Goal: Task Accomplishment & Management: Complete application form

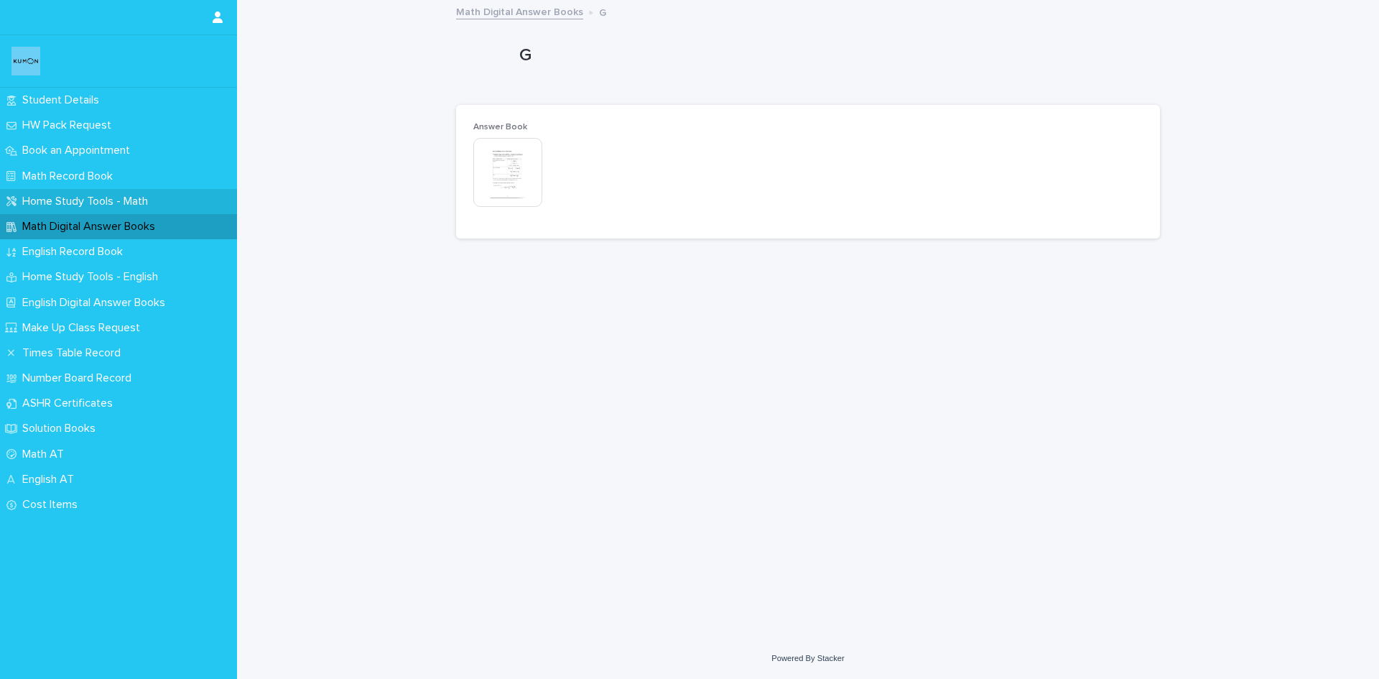
click at [96, 196] on p "Home Study Tools - Math" at bounding box center [88, 202] width 143 height 14
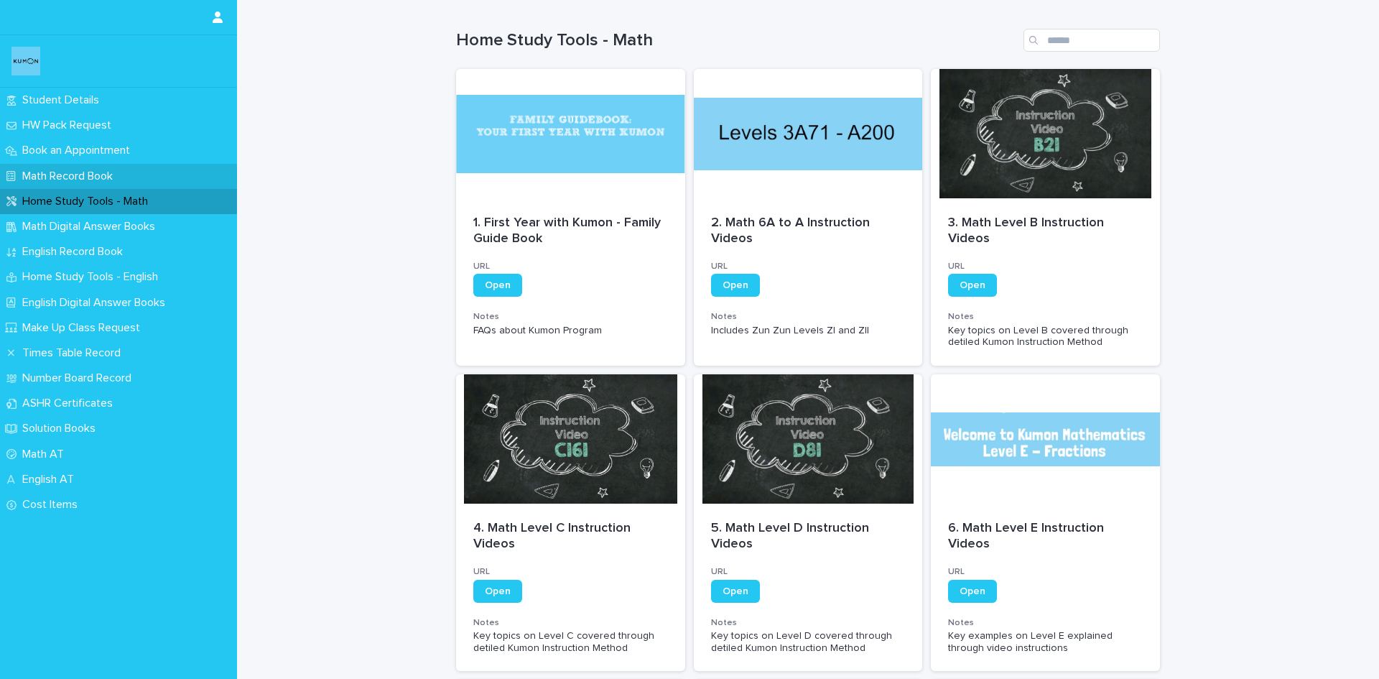
click at [101, 171] on p "Math Record Book" at bounding box center [71, 177] width 108 height 14
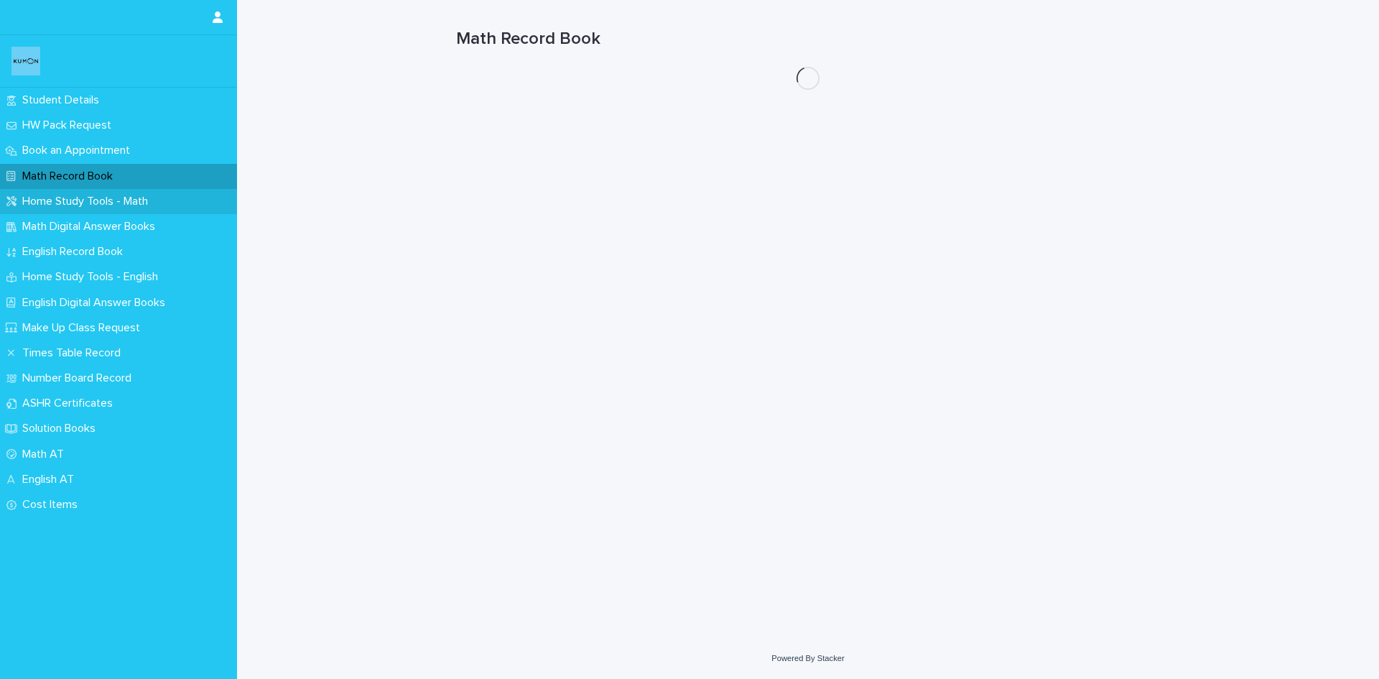
click at [101, 192] on div "Home Study Tools - Math" at bounding box center [118, 201] width 237 height 25
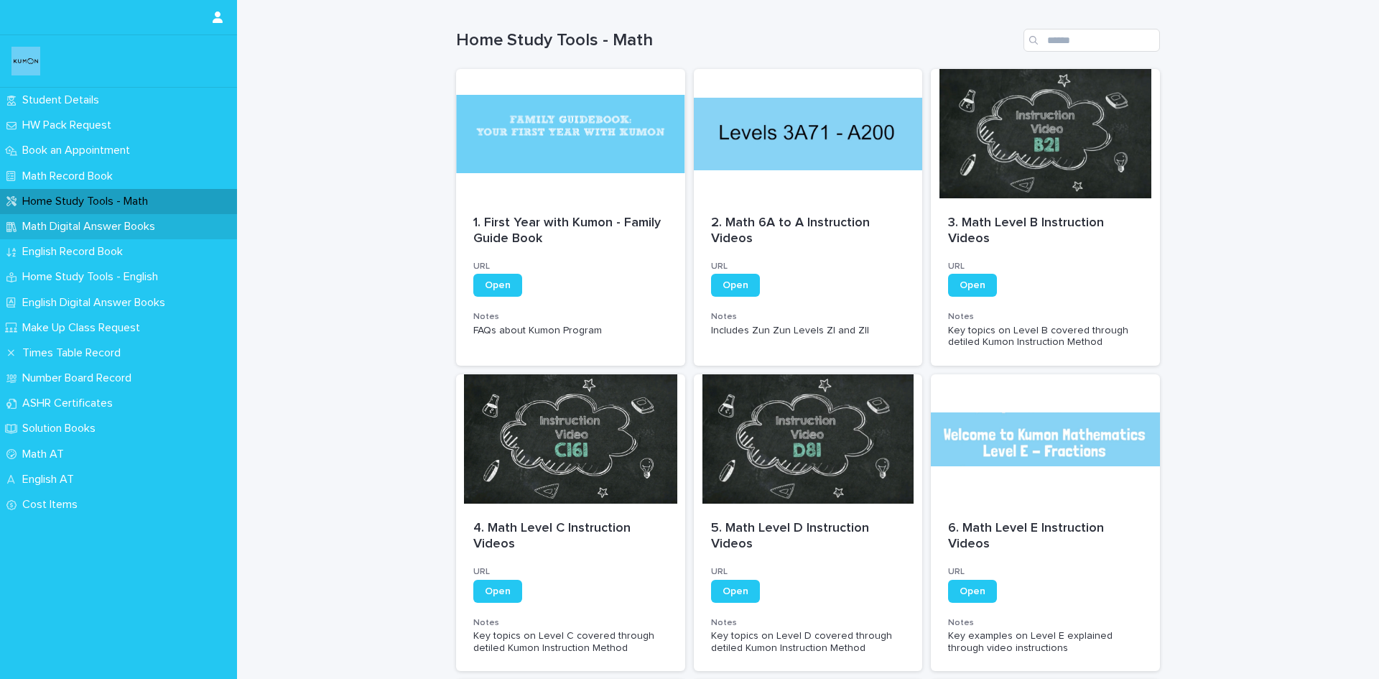
click at [102, 215] on div "Math Digital Answer Books" at bounding box center [118, 226] width 237 height 25
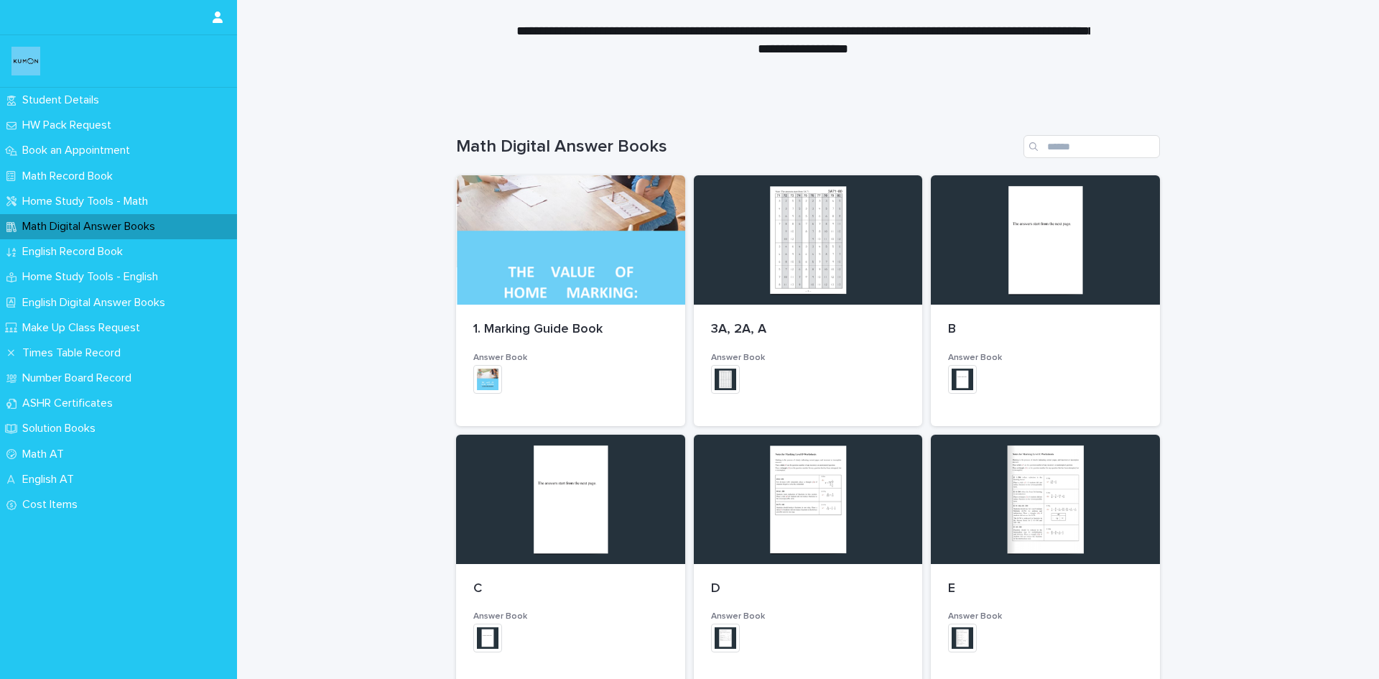
scroll to position [72, 0]
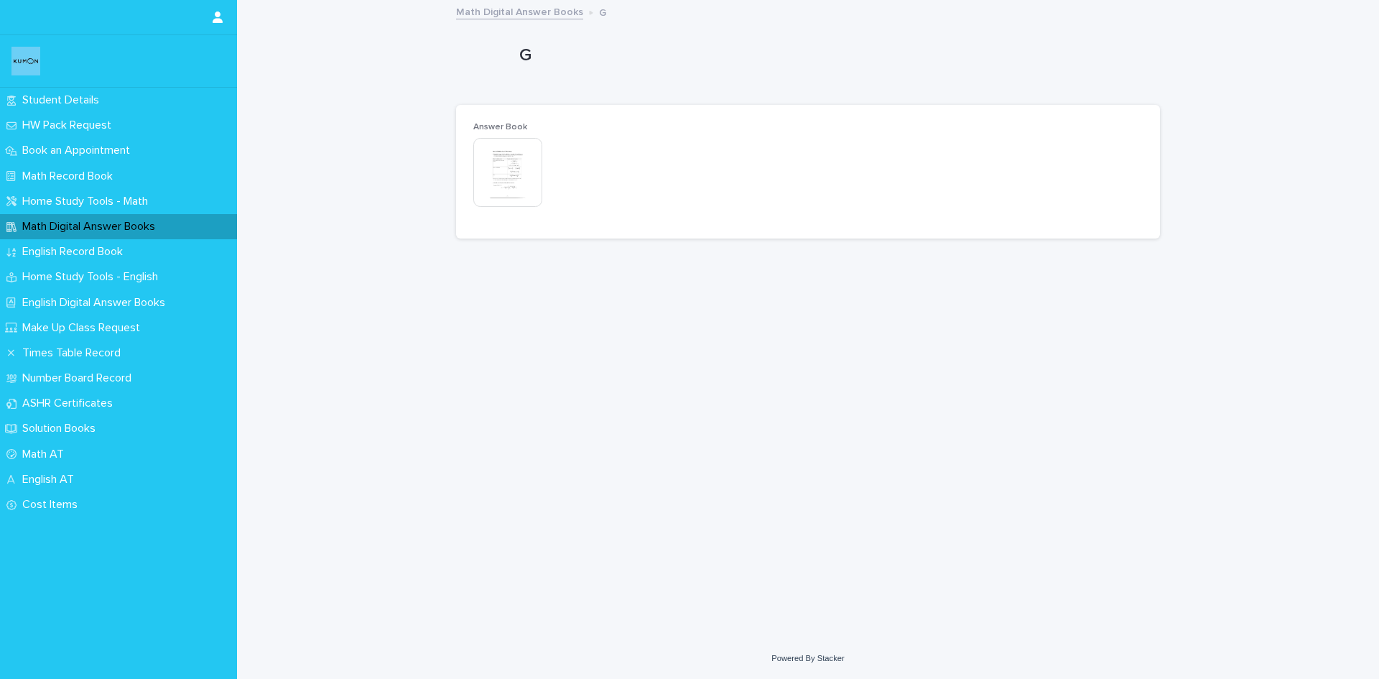
click at [518, 187] on img at bounding box center [507, 172] width 69 height 69
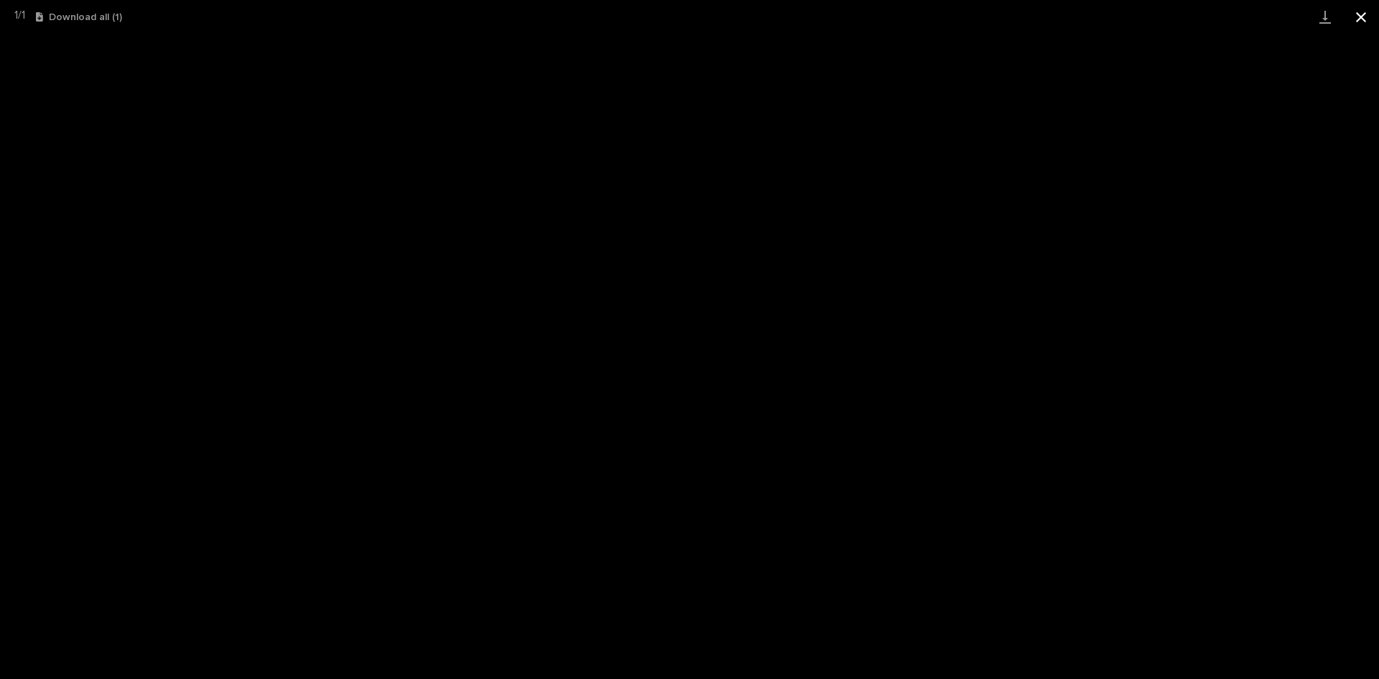
click at [1359, 20] on button "Close gallery" at bounding box center [1361, 17] width 36 height 34
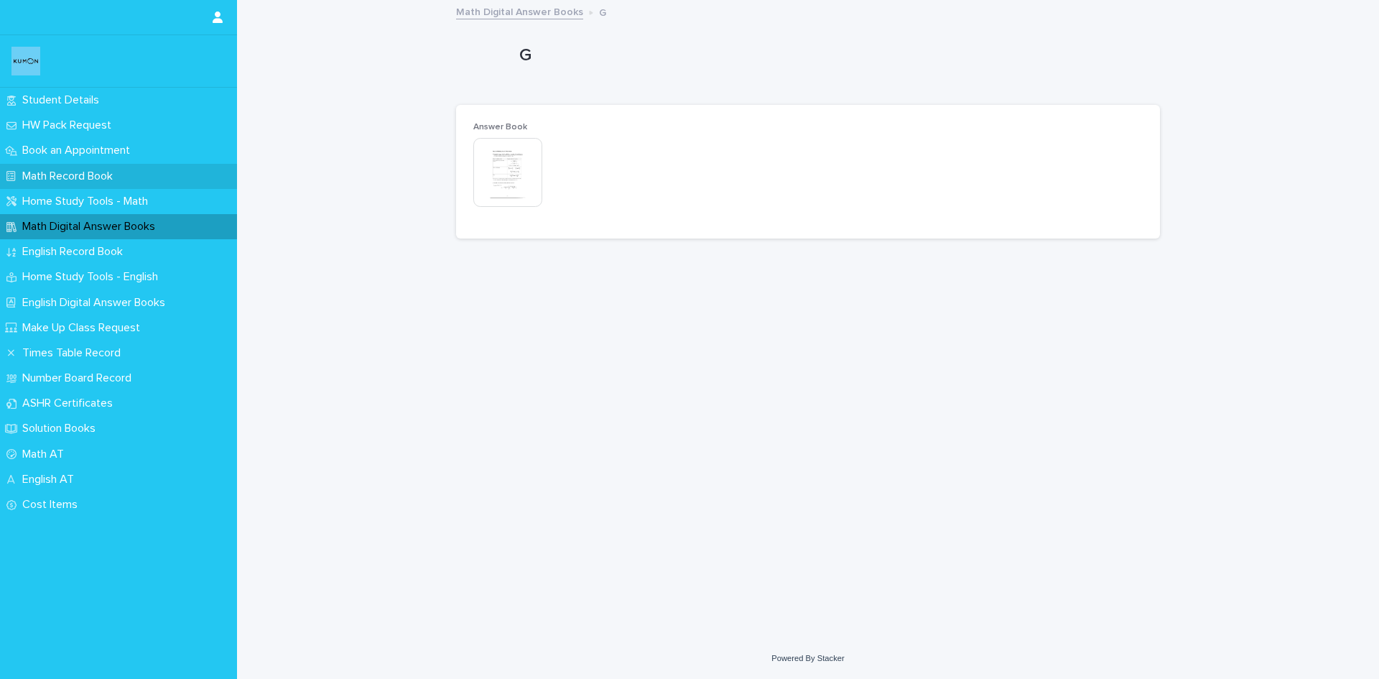
click at [116, 164] on div "Math Record Book" at bounding box center [118, 176] width 237 height 25
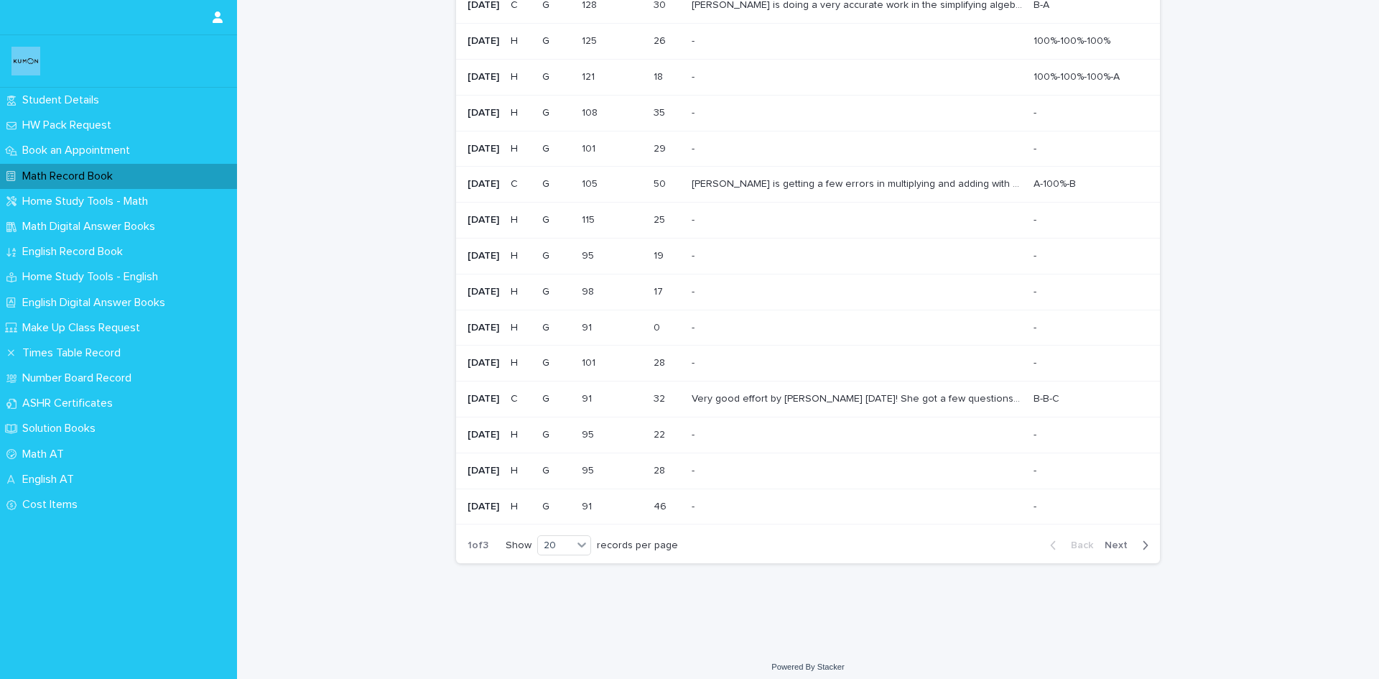
scroll to position [286, 0]
click at [1147, 543] on button "Next" at bounding box center [1129, 544] width 61 height 13
click at [1142, 540] on icon "button" at bounding box center [1145, 544] width 6 height 13
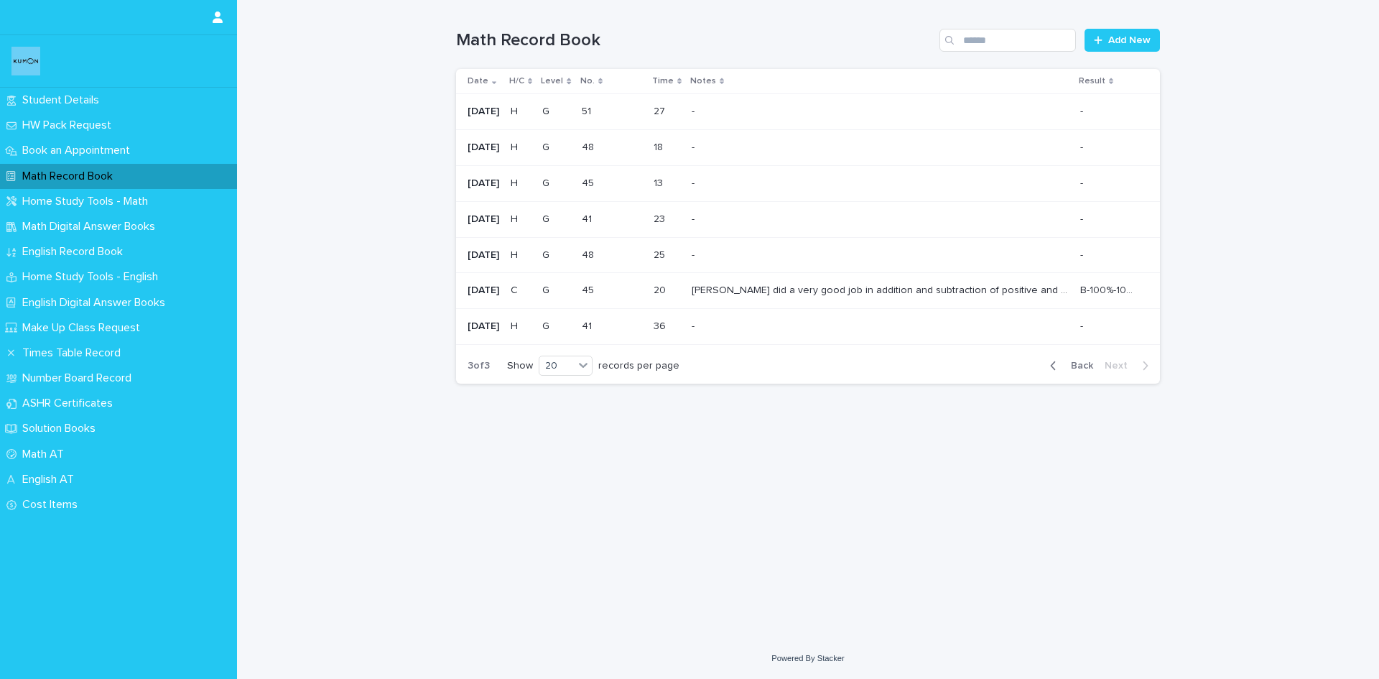
click at [1066, 364] on span "Back" at bounding box center [1077, 366] width 31 height 10
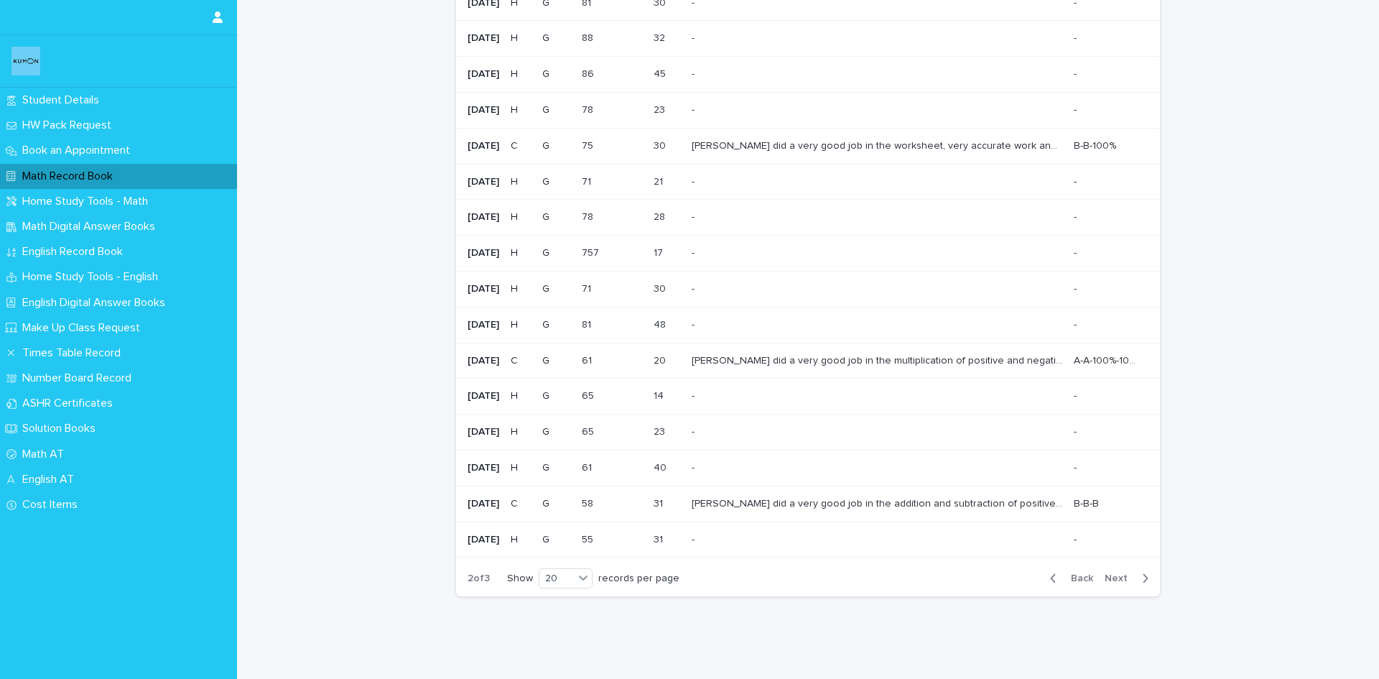
scroll to position [260, 0]
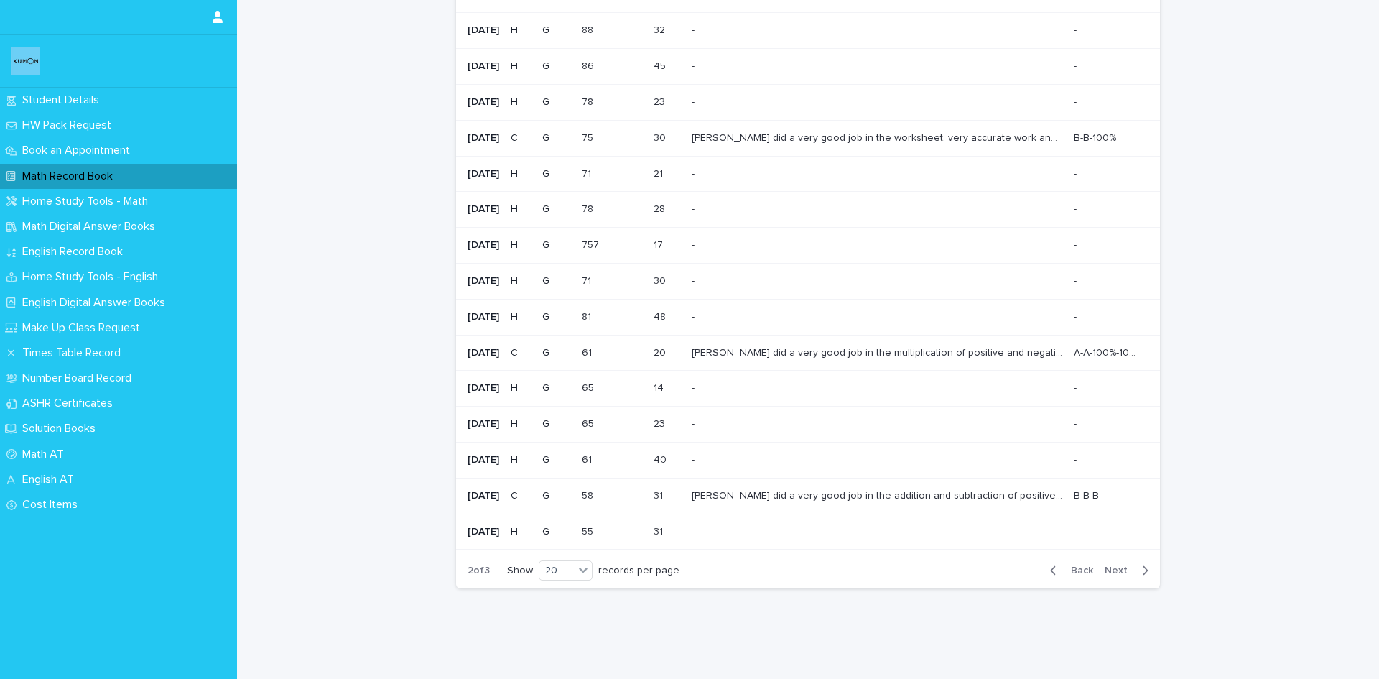
click at [1124, 574] on span "Next" at bounding box center [1121, 570] width 32 height 10
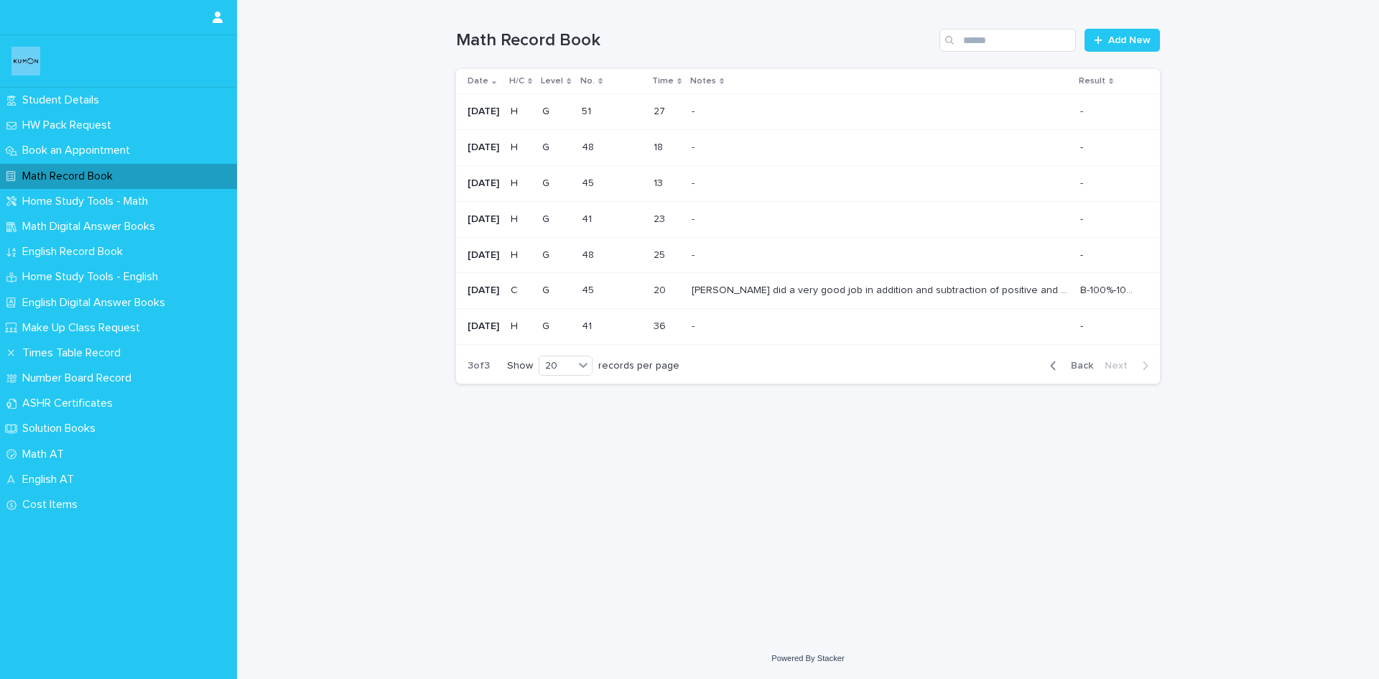
click at [1102, 293] on p "B-100%-100%" at bounding box center [1110, 289] width 60 height 15
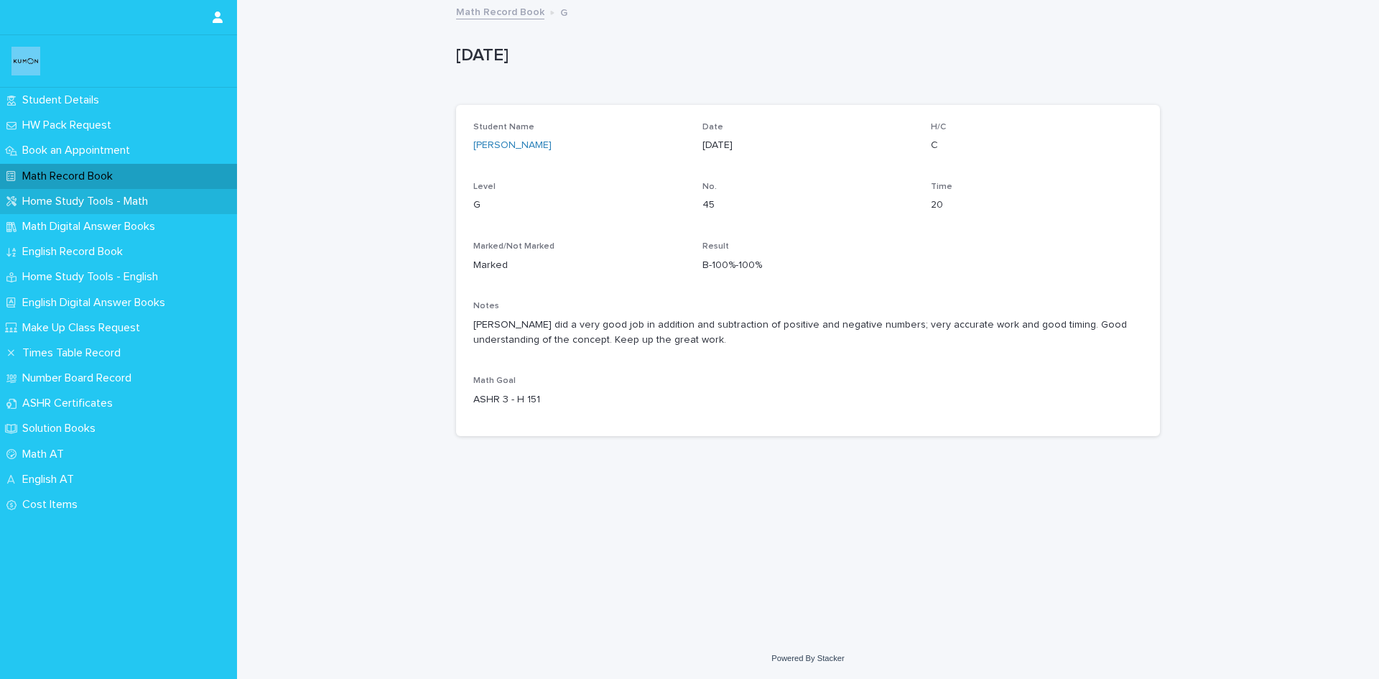
click at [145, 205] on p "Home Study Tools - Math" at bounding box center [88, 202] width 143 height 14
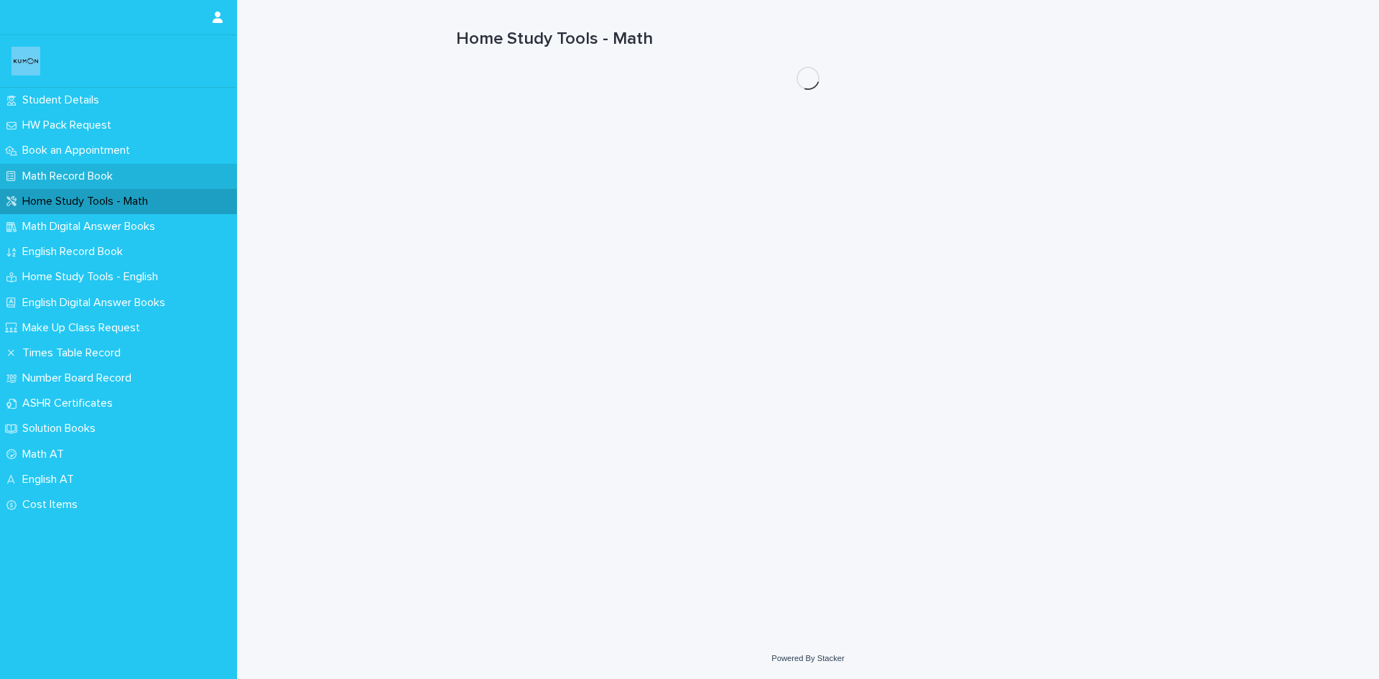
click at [124, 170] on p "Math Record Book" at bounding box center [71, 177] width 108 height 14
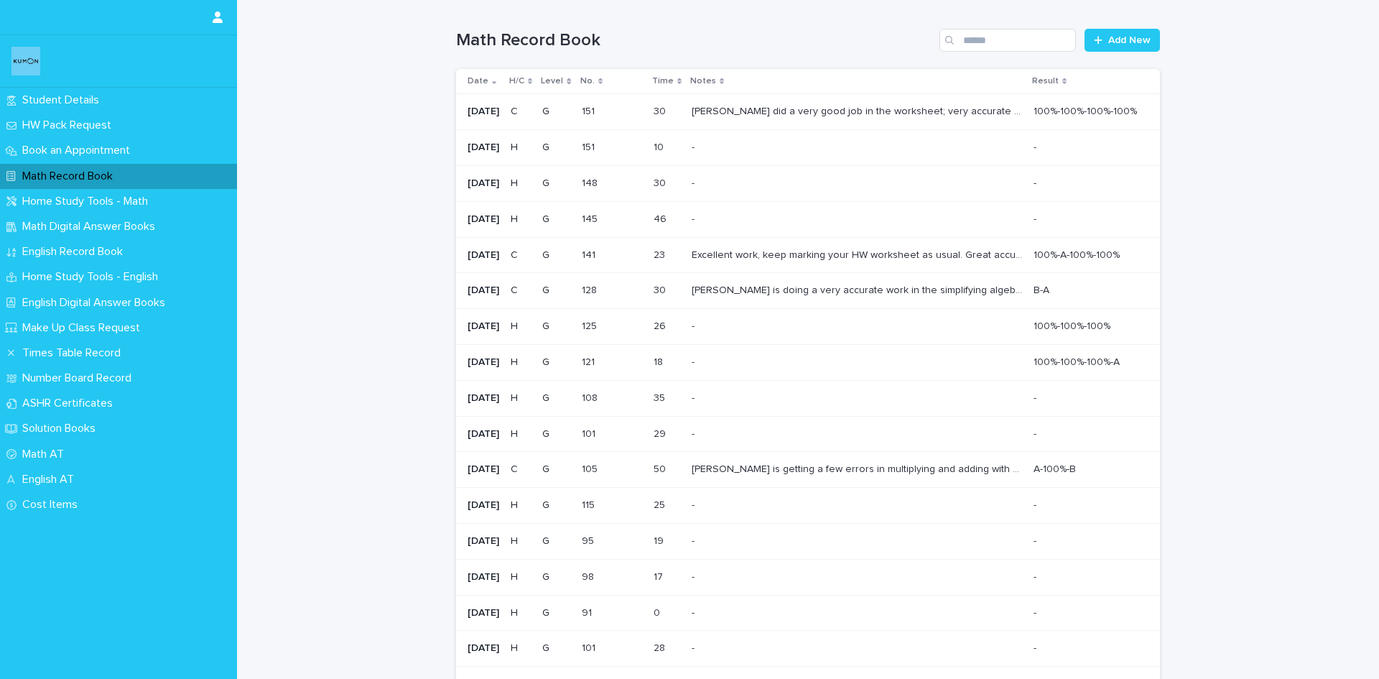
click at [1067, 101] on div "100%-100%-100%-100% 100%-100%-100%-100%" at bounding box center [1085, 112] width 103 height 24
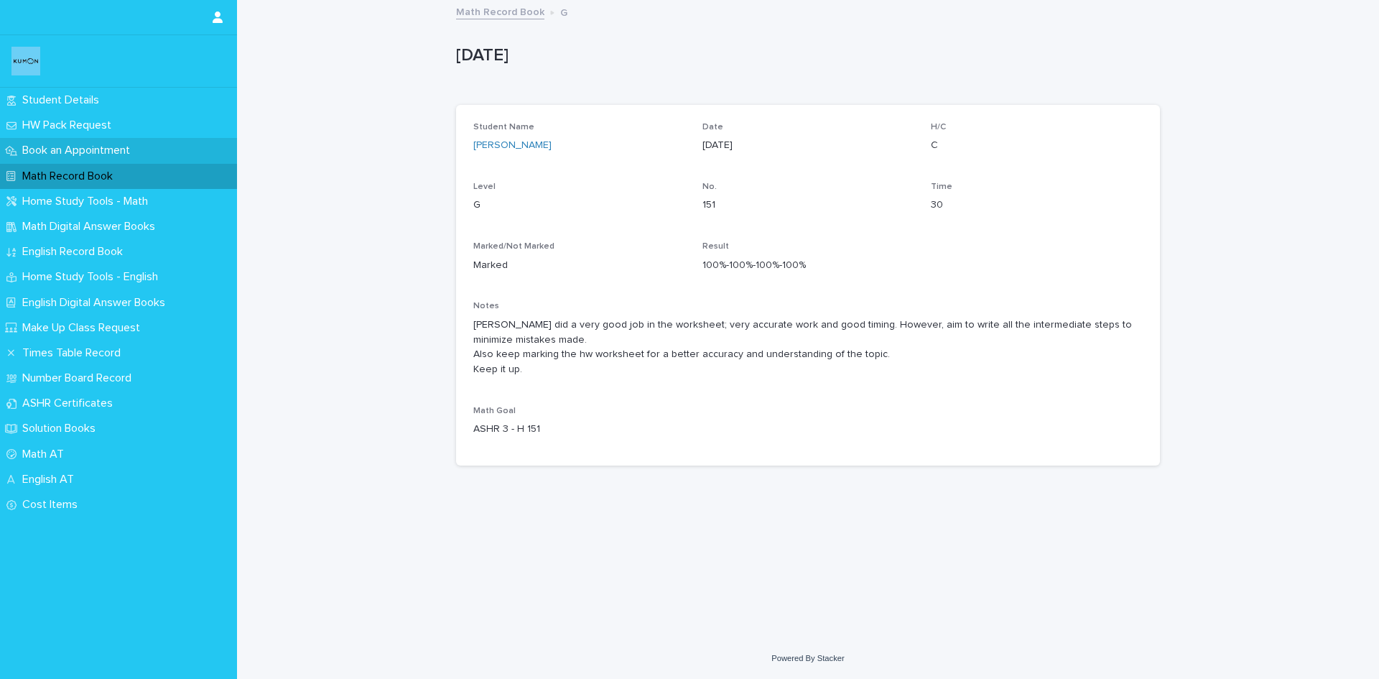
click at [80, 147] on p "Book an Appointment" at bounding box center [79, 151] width 125 height 14
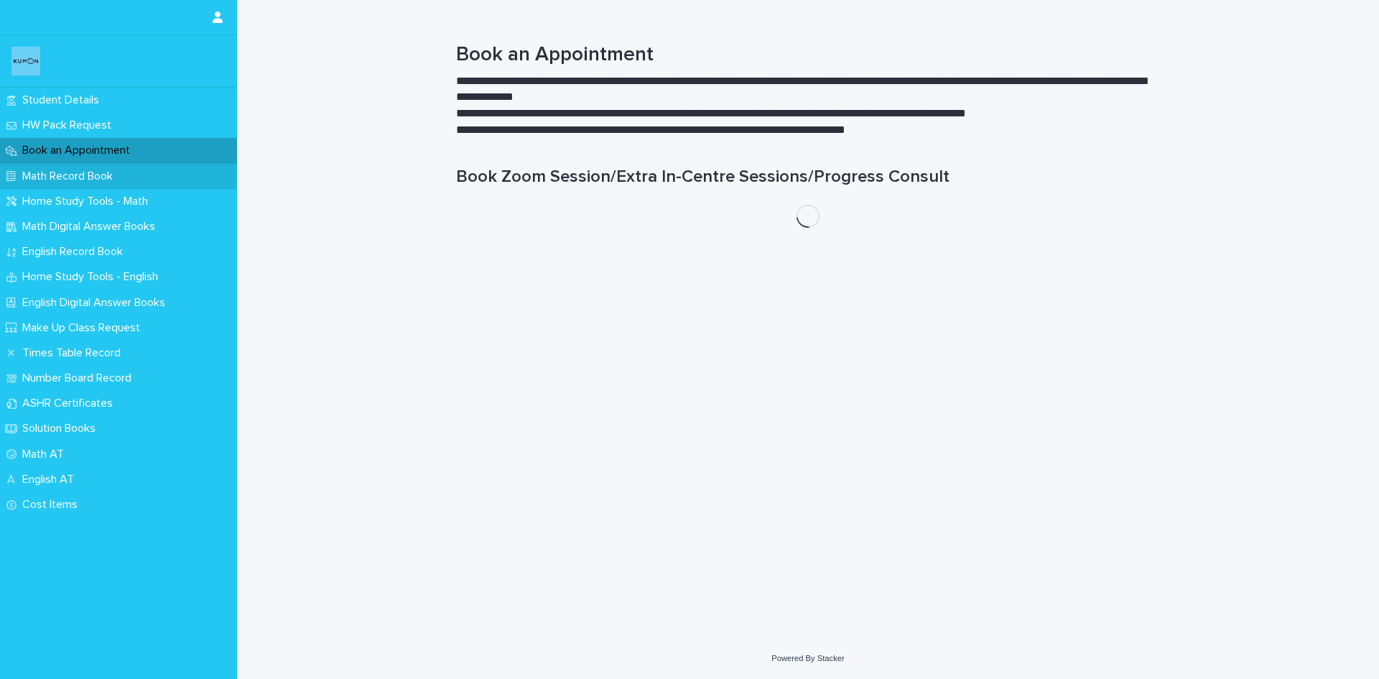
click at [80, 168] on div "Math Record Book" at bounding box center [118, 176] width 237 height 25
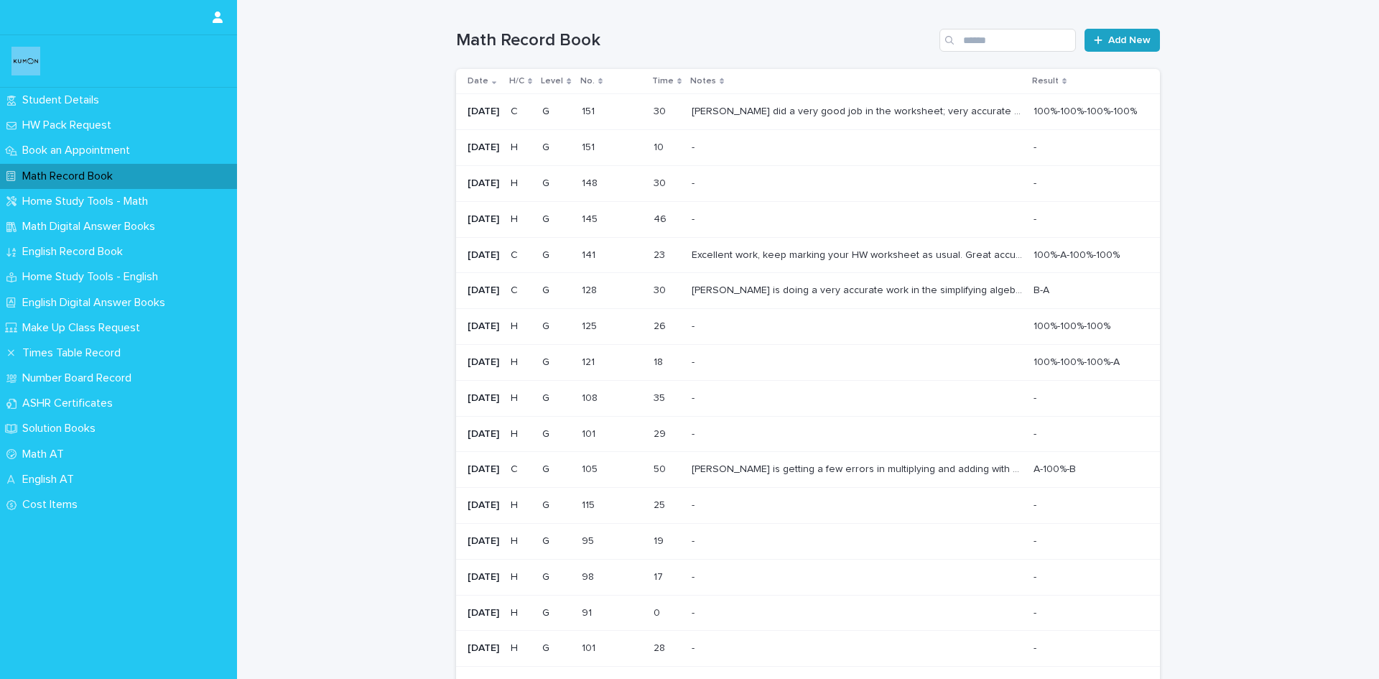
click at [1139, 37] on span "Add New" at bounding box center [1129, 40] width 42 height 10
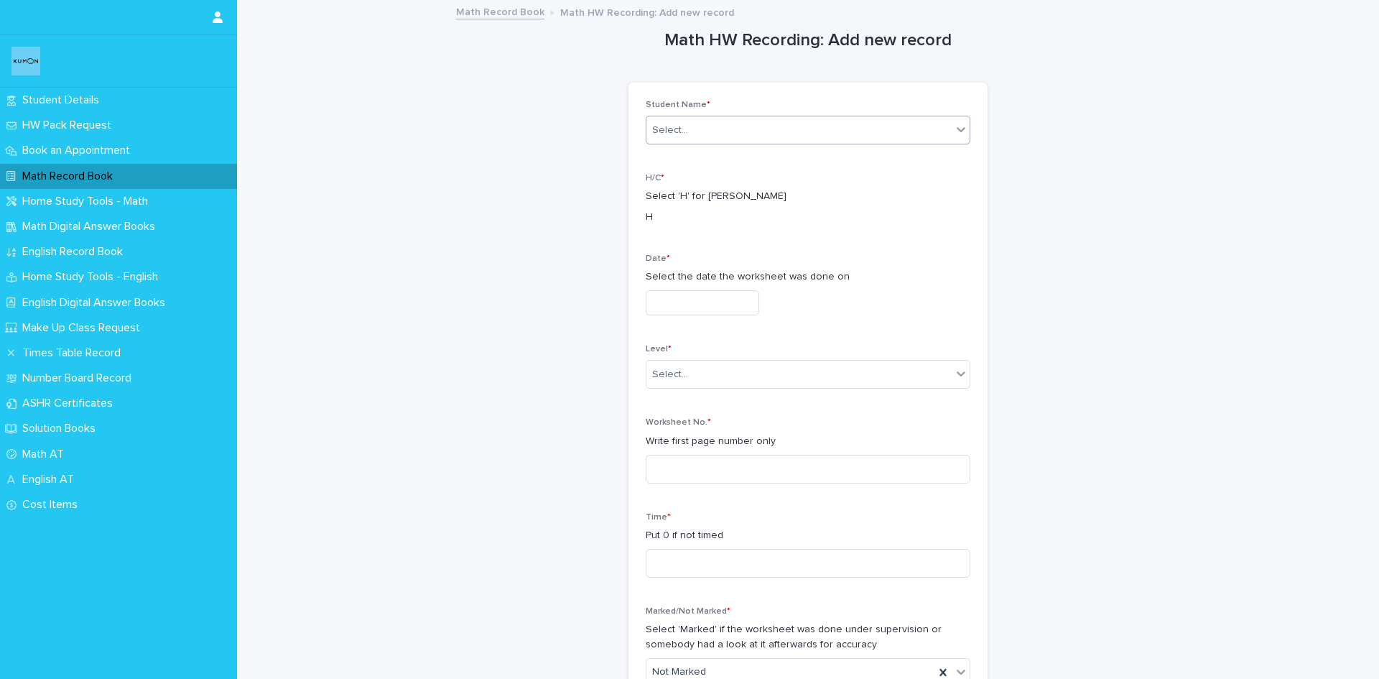
click at [680, 125] on div "Select..." at bounding box center [670, 130] width 36 height 15
click at [678, 153] on div "[PERSON_NAME]" at bounding box center [802, 157] width 323 height 25
click at [688, 308] on input "text" at bounding box center [702, 302] width 113 height 25
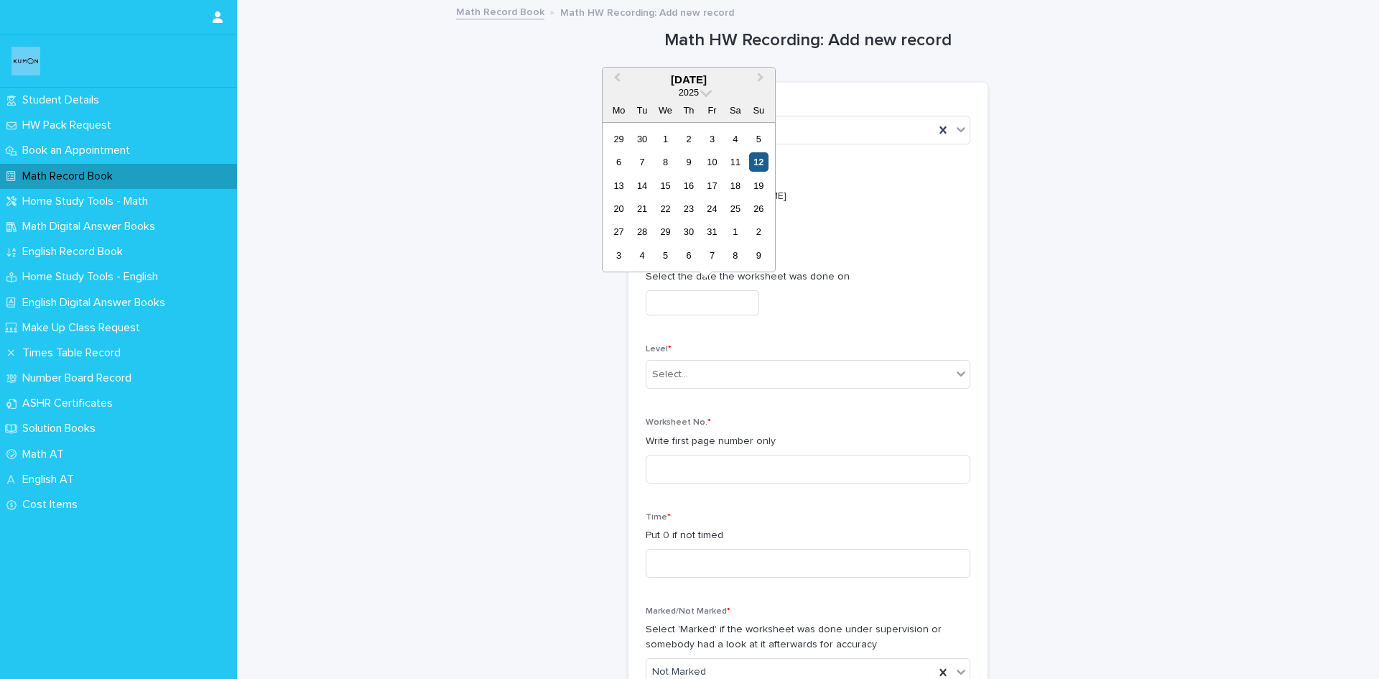
click at [759, 164] on div "12" at bounding box center [758, 161] width 19 height 19
type input "**********"
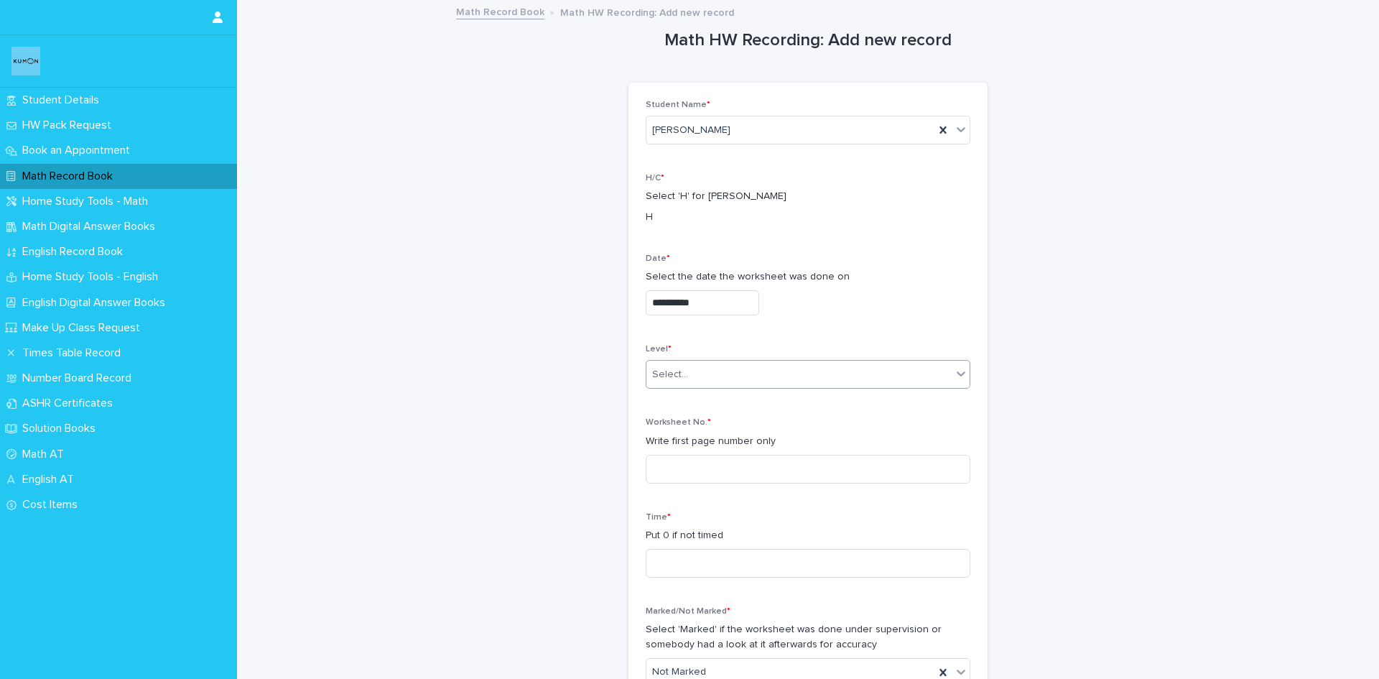
click at [708, 374] on div "Select..." at bounding box center [798, 375] width 305 height 24
click at [720, 554] on div "F" at bounding box center [802, 543] width 323 height 25
click at [757, 373] on div "F" at bounding box center [790, 375] width 288 height 24
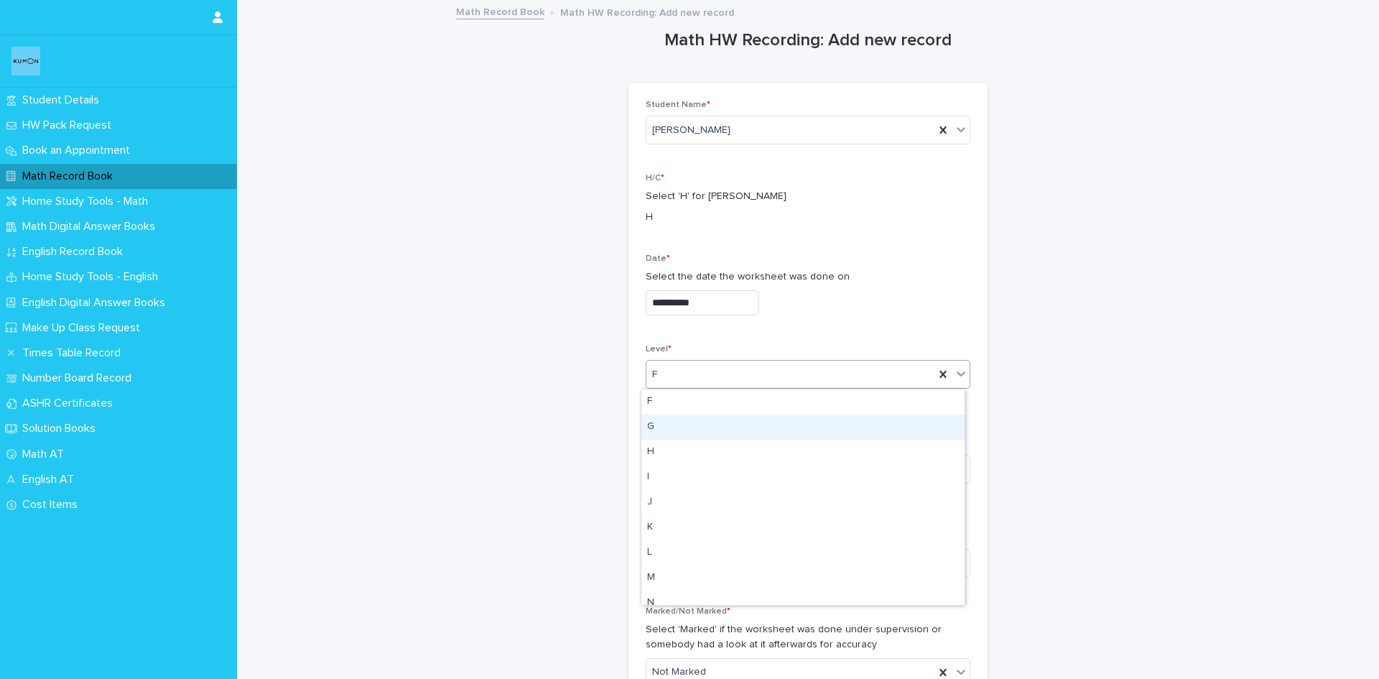
click at [682, 427] on div "G" at bounding box center [802, 426] width 323 height 25
click at [704, 486] on div "Worksheet No. * Write first page number only" at bounding box center [808, 455] width 325 height 77
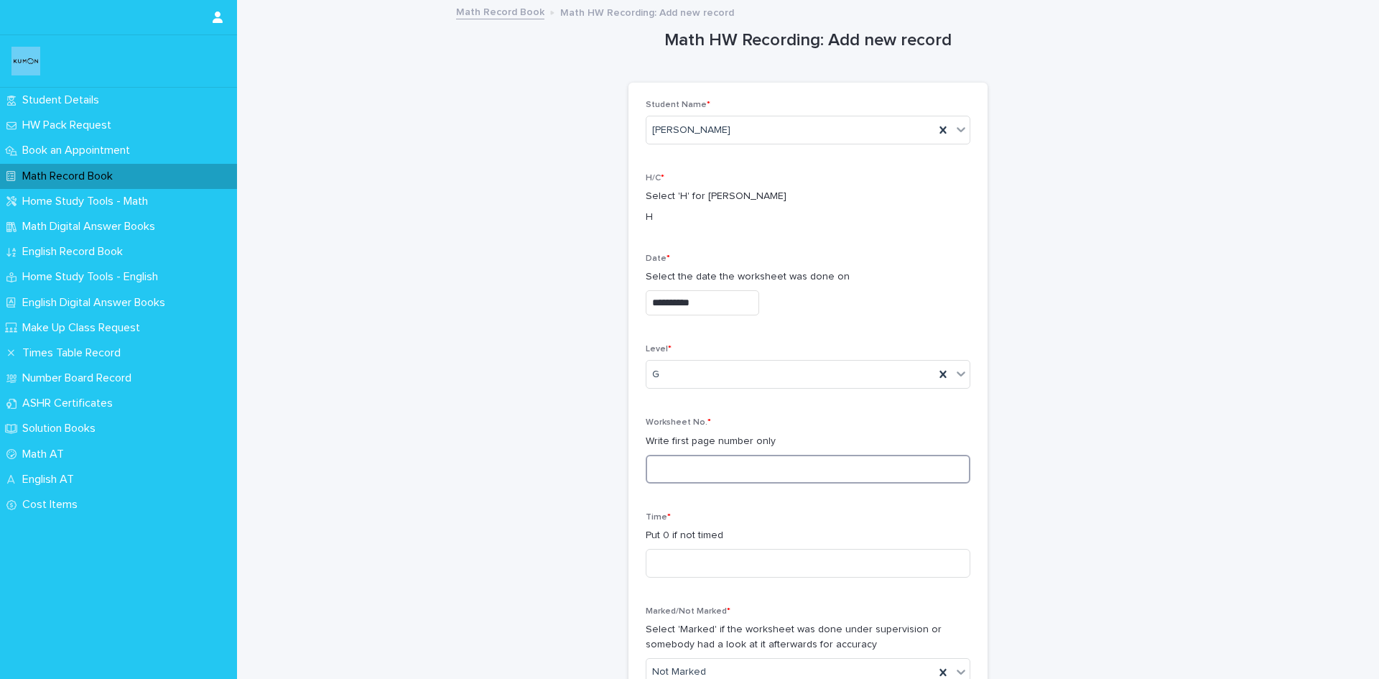
click at [711, 474] on input at bounding box center [808, 469] width 325 height 29
type input "***"
click at [744, 562] on input at bounding box center [808, 563] width 325 height 29
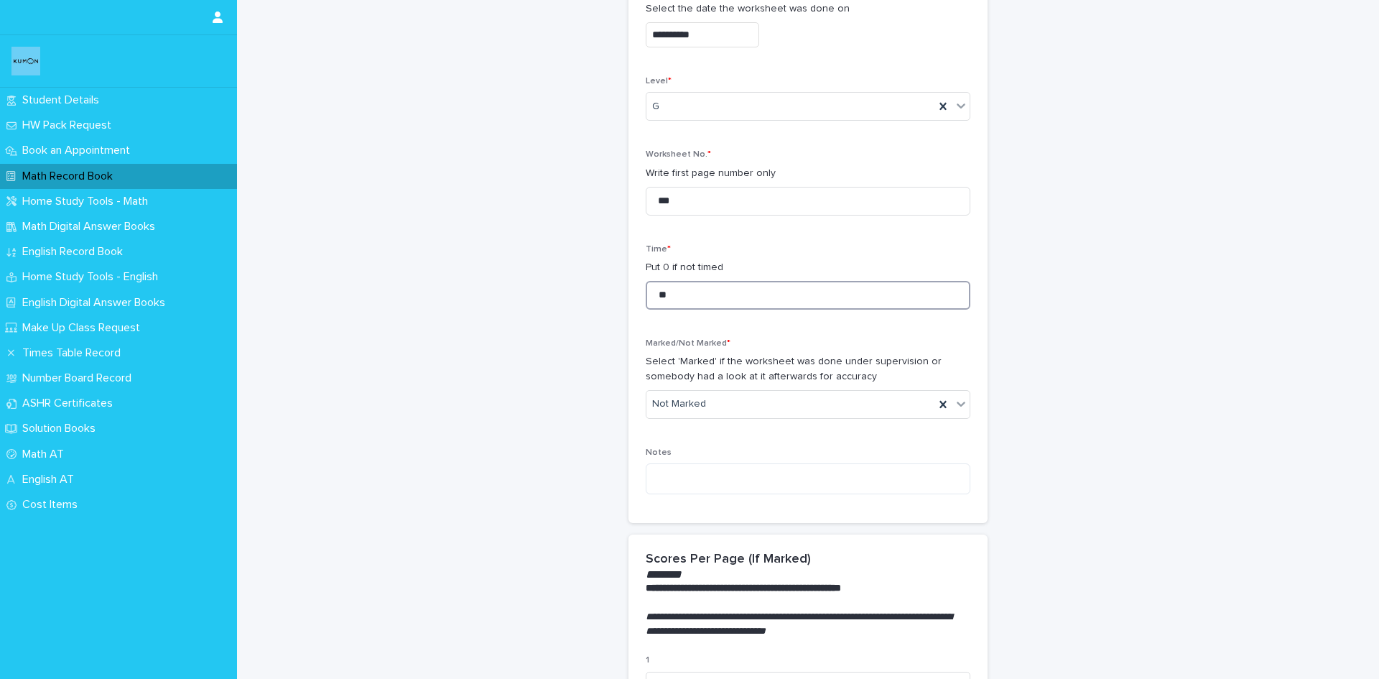
scroll to position [288, 0]
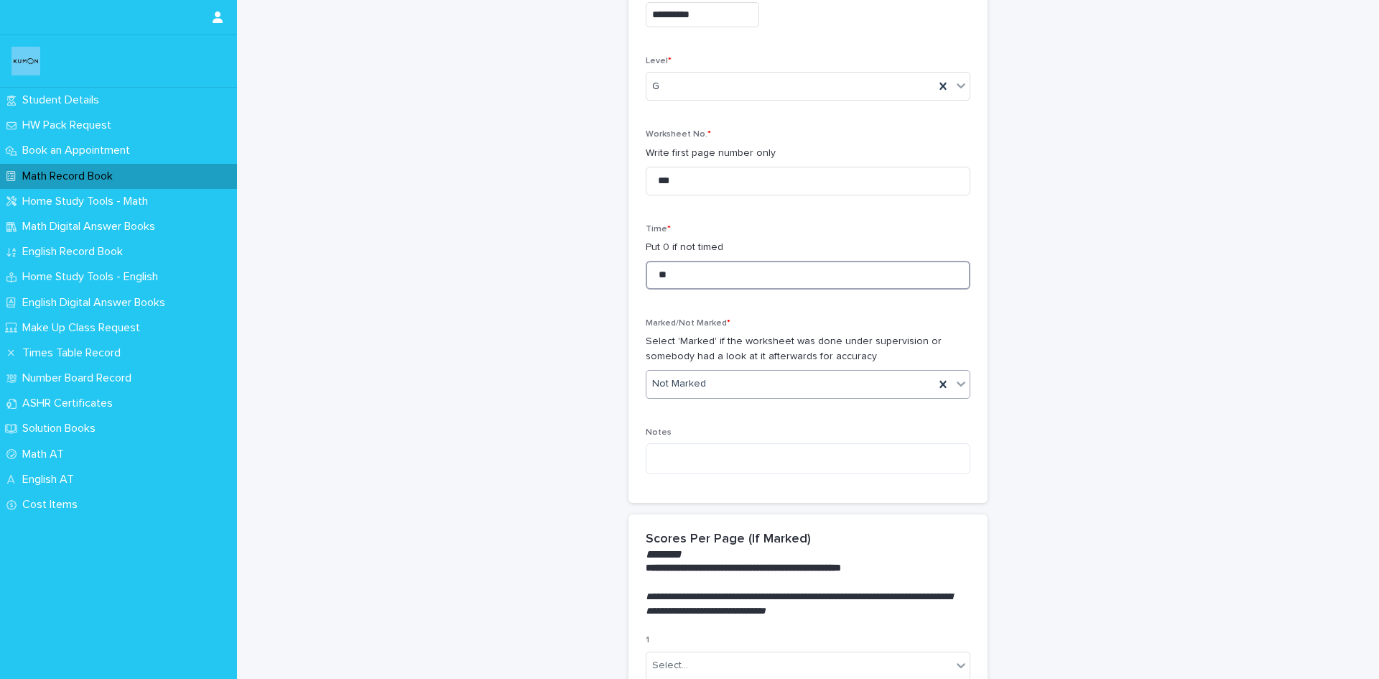
type input "**"
click at [954, 376] on icon at bounding box center [961, 383] width 14 height 14
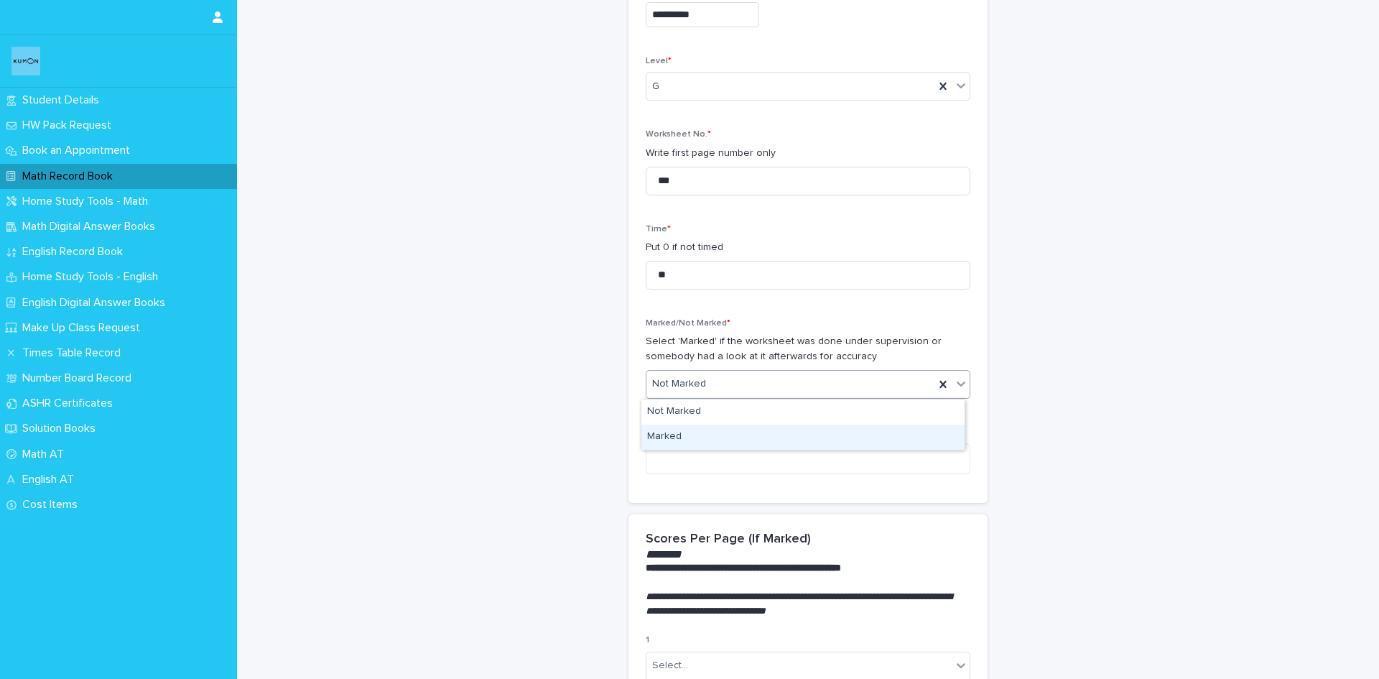
click at [718, 441] on div "Marked" at bounding box center [802, 437] width 323 height 25
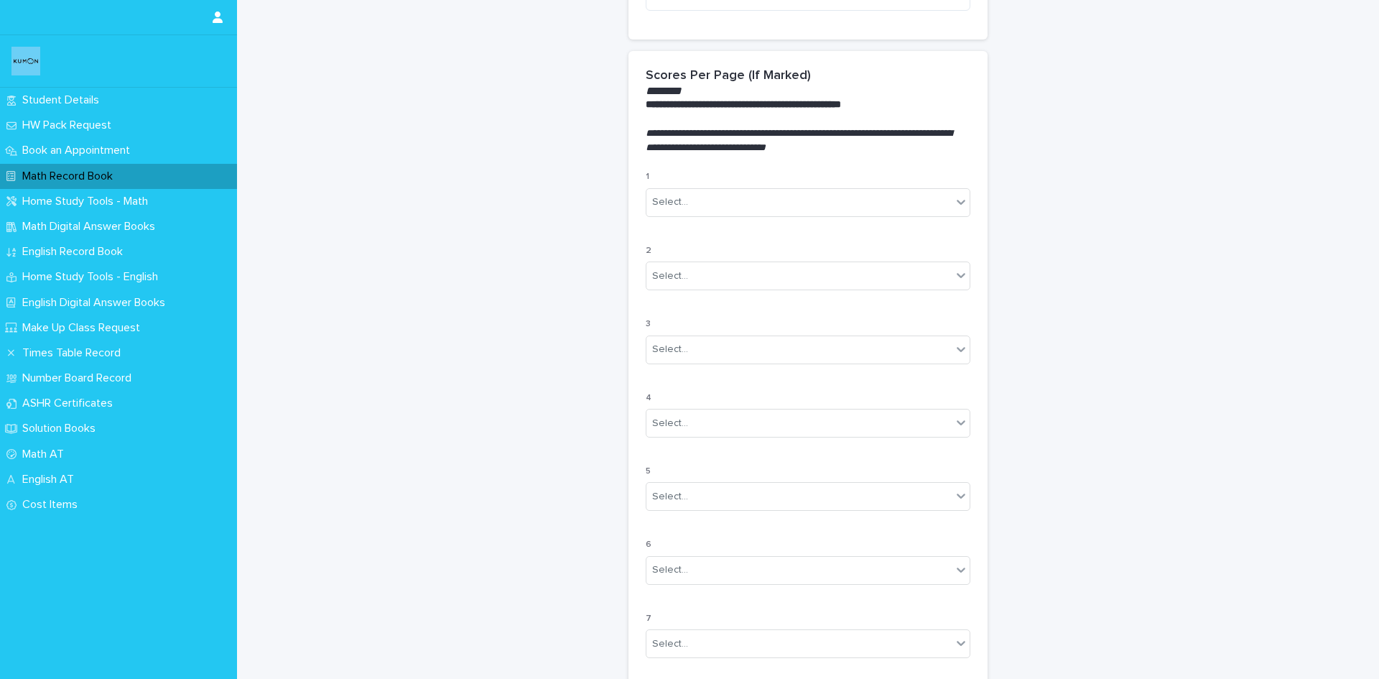
scroll to position [807, 0]
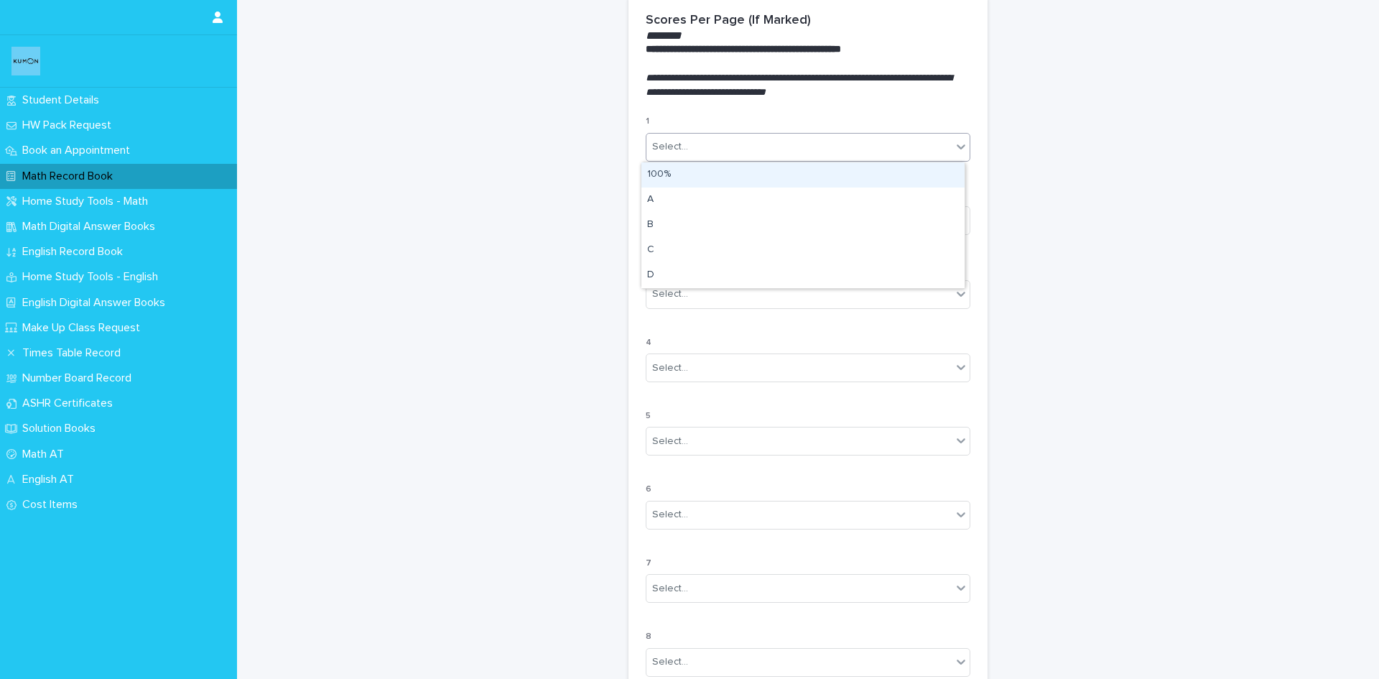
drag, startPoint x: 769, startPoint y: 144, endPoint x: 754, endPoint y: 154, distance: 19.1
click at [768, 146] on div "Select..." at bounding box center [798, 147] width 305 height 24
click at [748, 172] on div "100%" at bounding box center [802, 174] width 323 height 25
click at [748, 215] on div "Select..." at bounding box center [798, 221] width 305 height 24
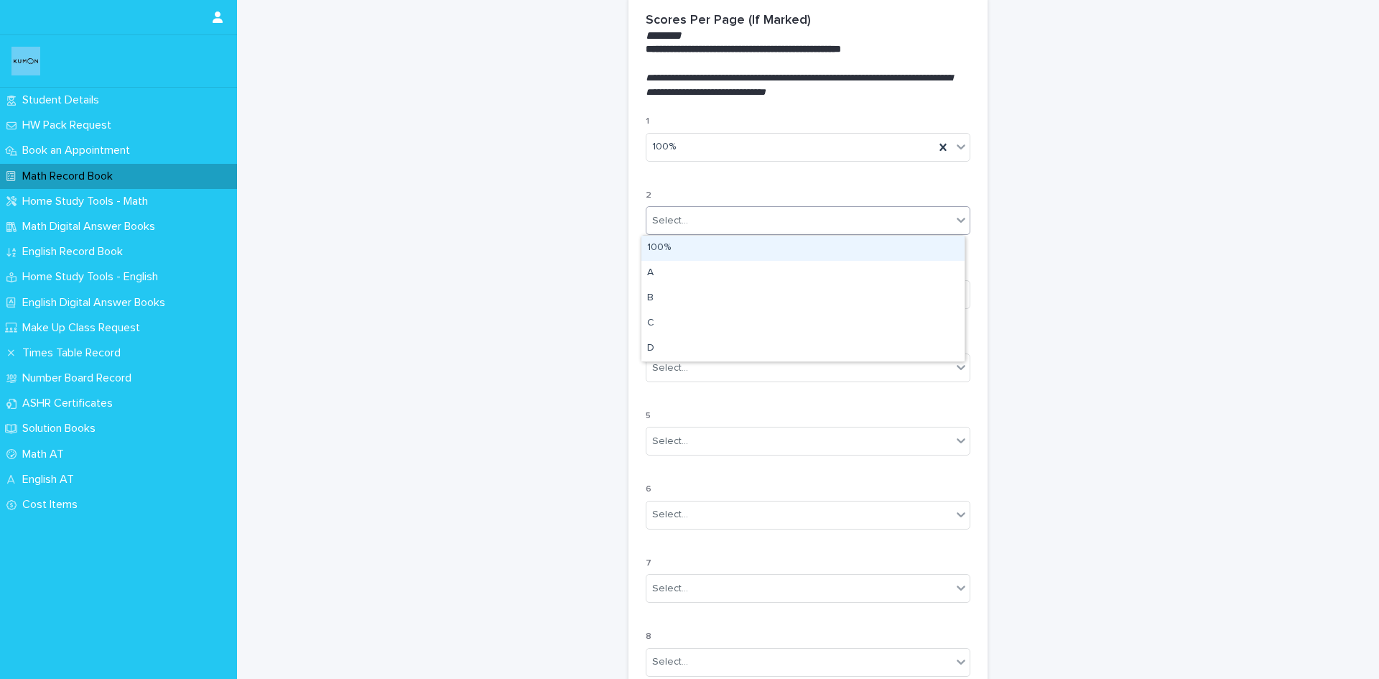
click at [732, 245] on div "100%" at bounding box center [802, 248] width 323 height 25
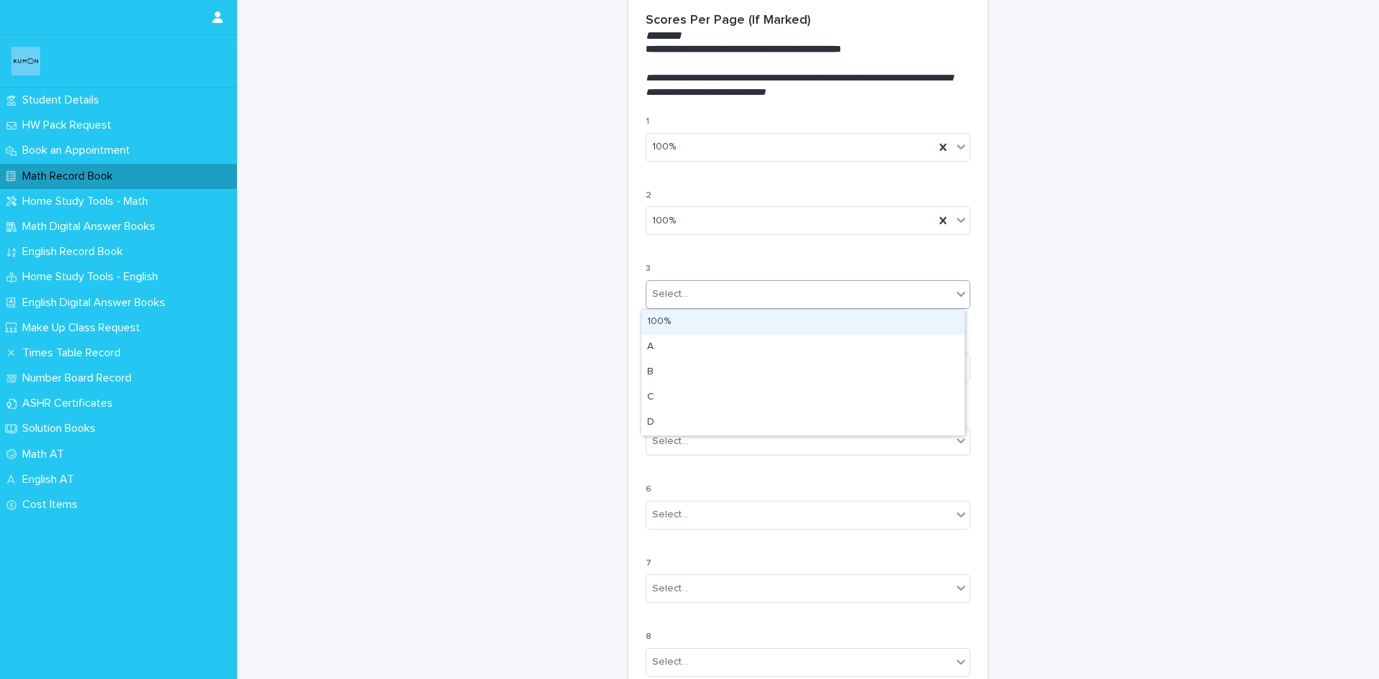
click at [720, 287] on div "Select..." at bounding box center [798, 294] width 305 height 24
click at [715, 315] on div "100%" at bounding box center [802, 322] width 323 height 25
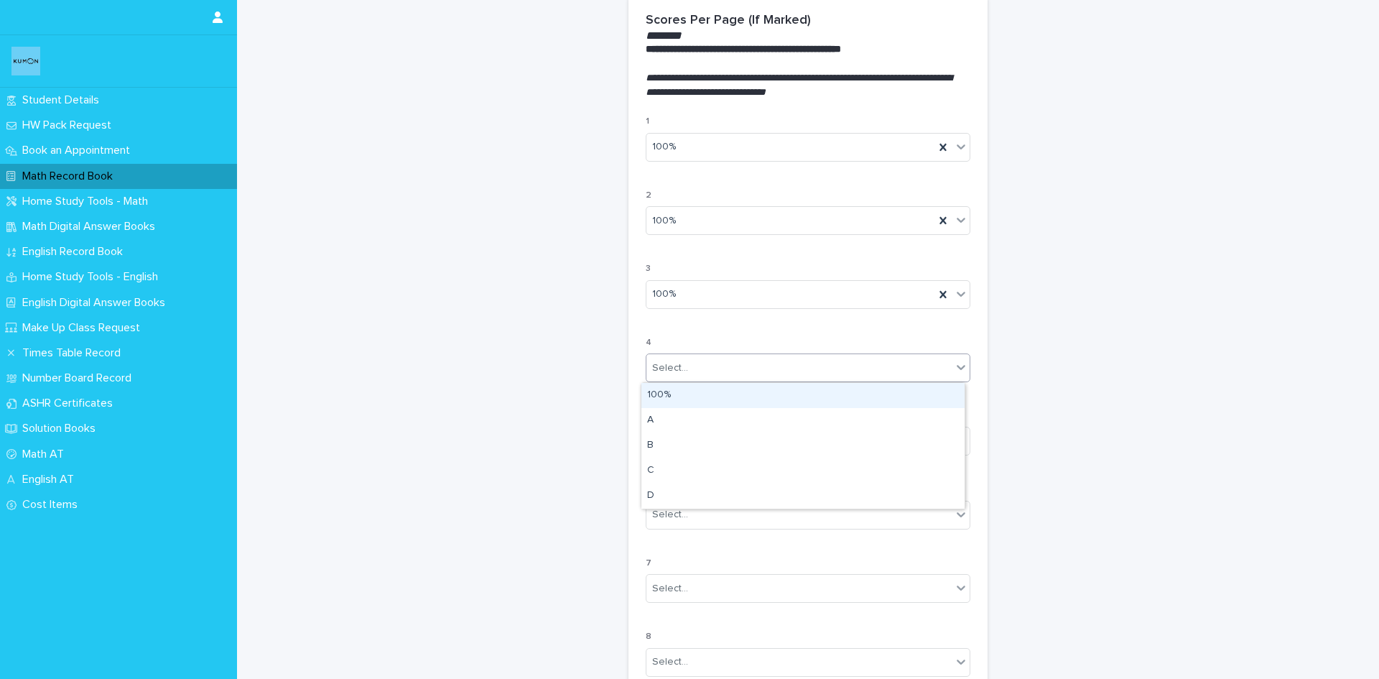
click at [686, 363] on div "Select..." at bounding box center [798, 368] width 305 height 24
click at [675, 379] on div "Select..." at bounding box center [798, 368] width 305 height 24
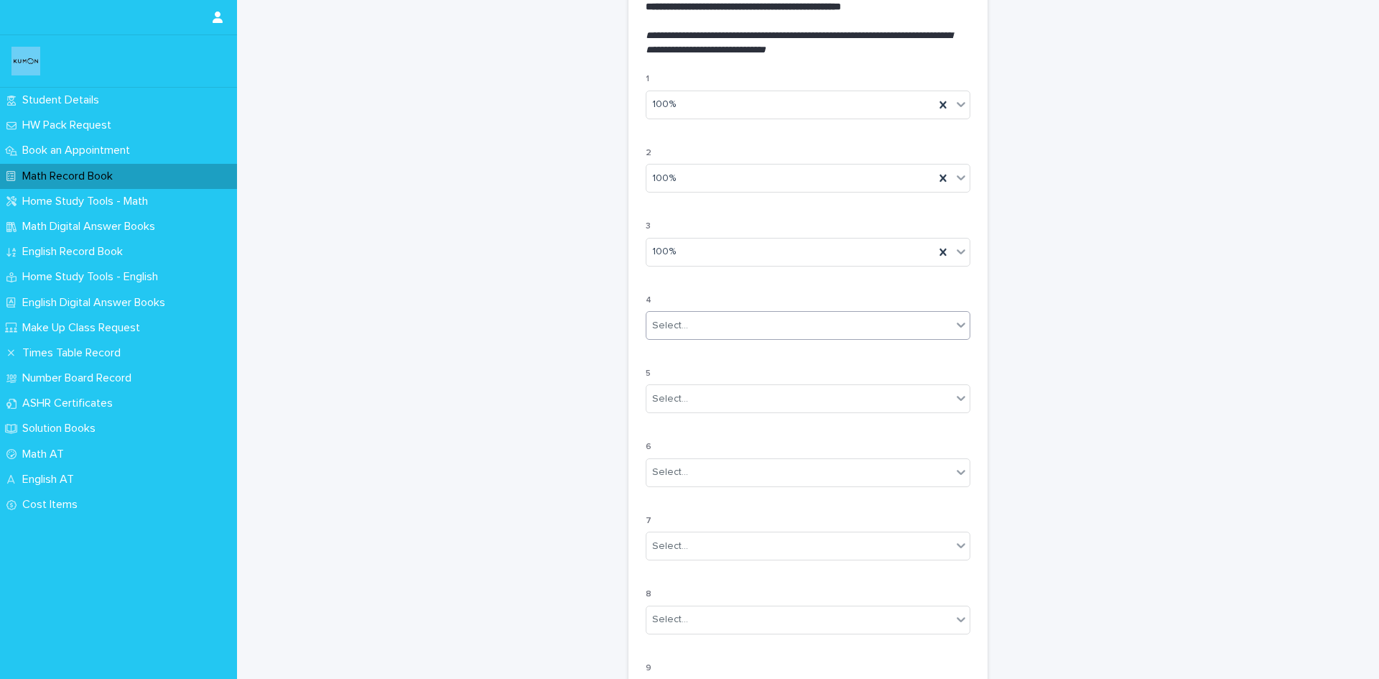
click at [728, 324] on div "Select..." at bounding box center [798, 326] width 305 height 24
click at [715, 351] on div "100%" at bounding box center [802, 352] width 323 height 25
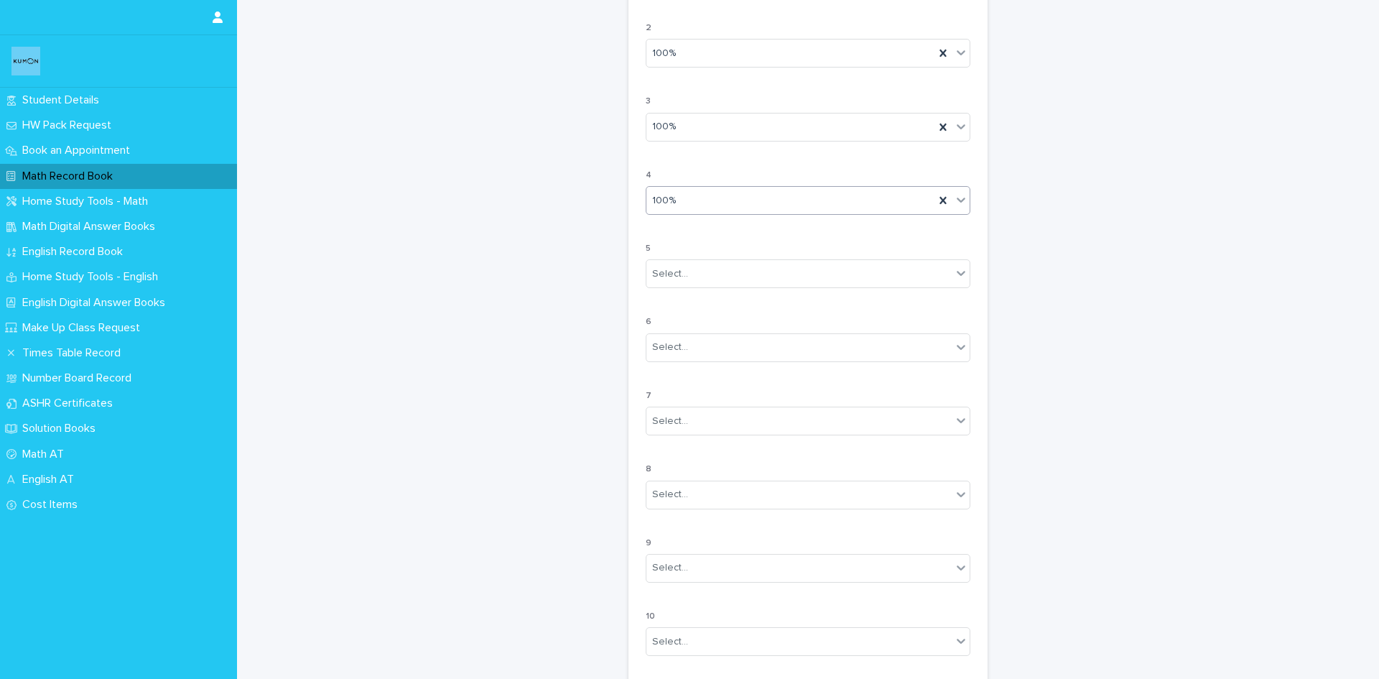
scroll to position [1127, 0]
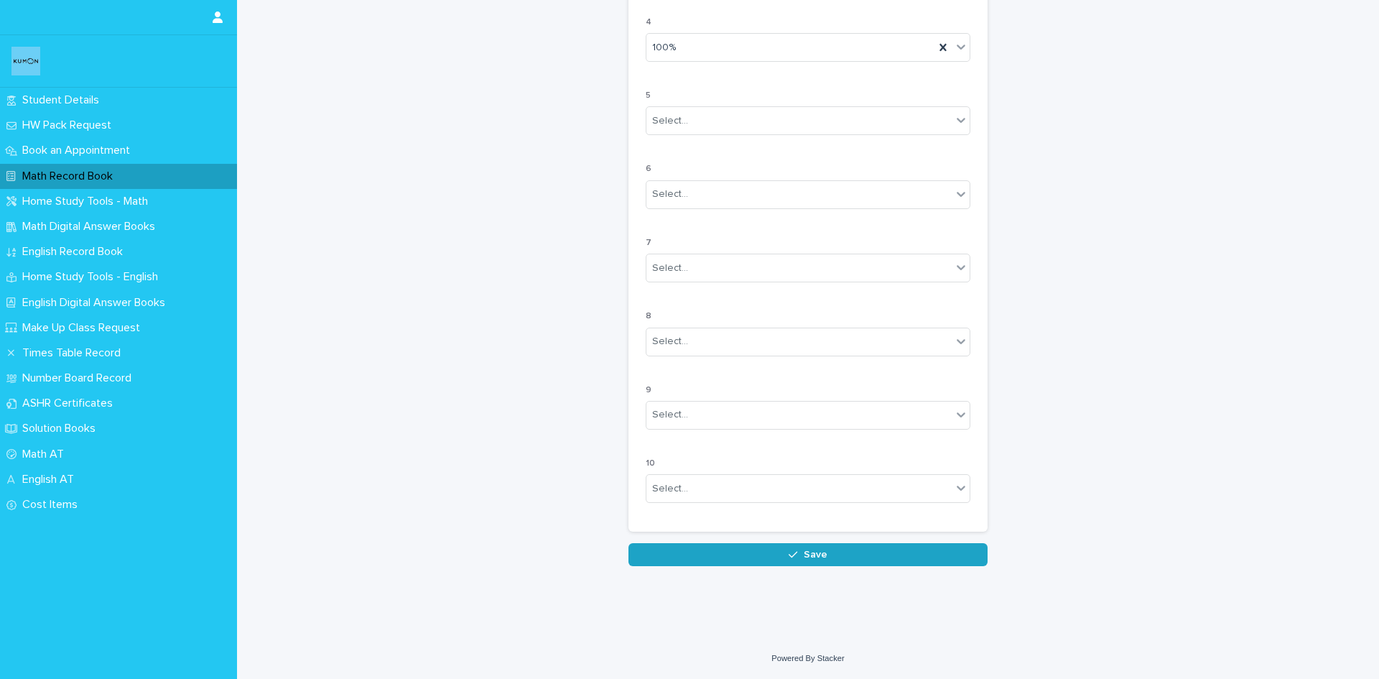
click at [846, 550] on button "Save" at bounding box center [808, 554] width 359 height 23
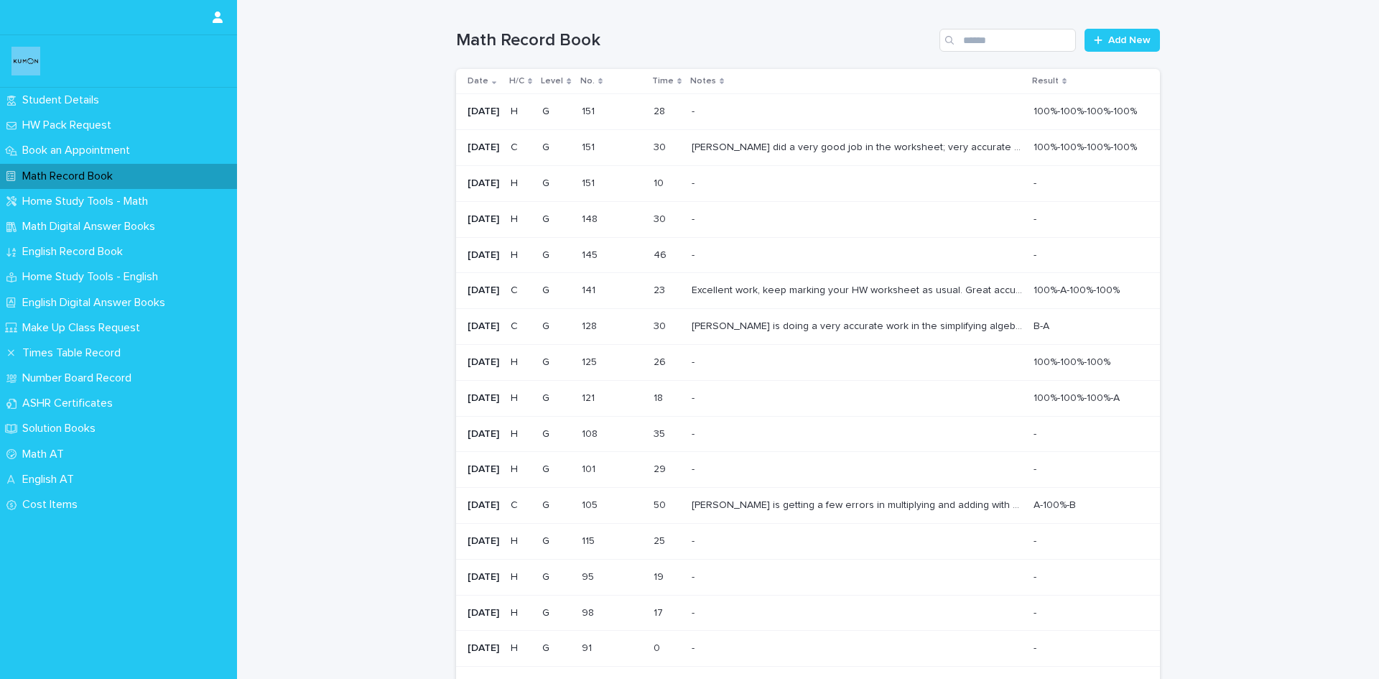
click at [894, 323] on p "[PERSON_NAME] is doing a very accurate work in the simplifying algebraic expres…" at bounding box center [858, 324] width 333 height 15
